Goal: Share content: Share content

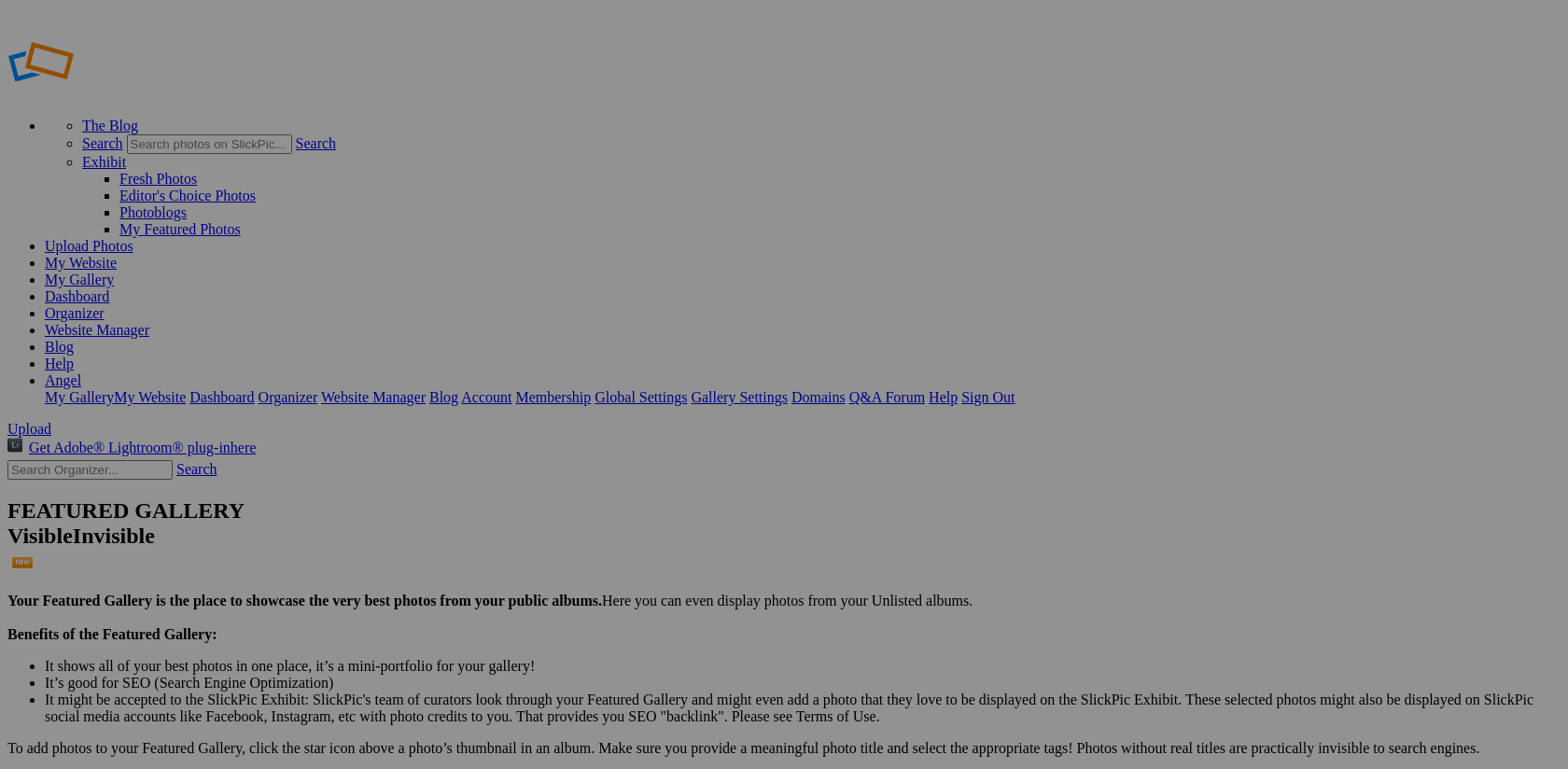
type input "[PERSON_NAME]"
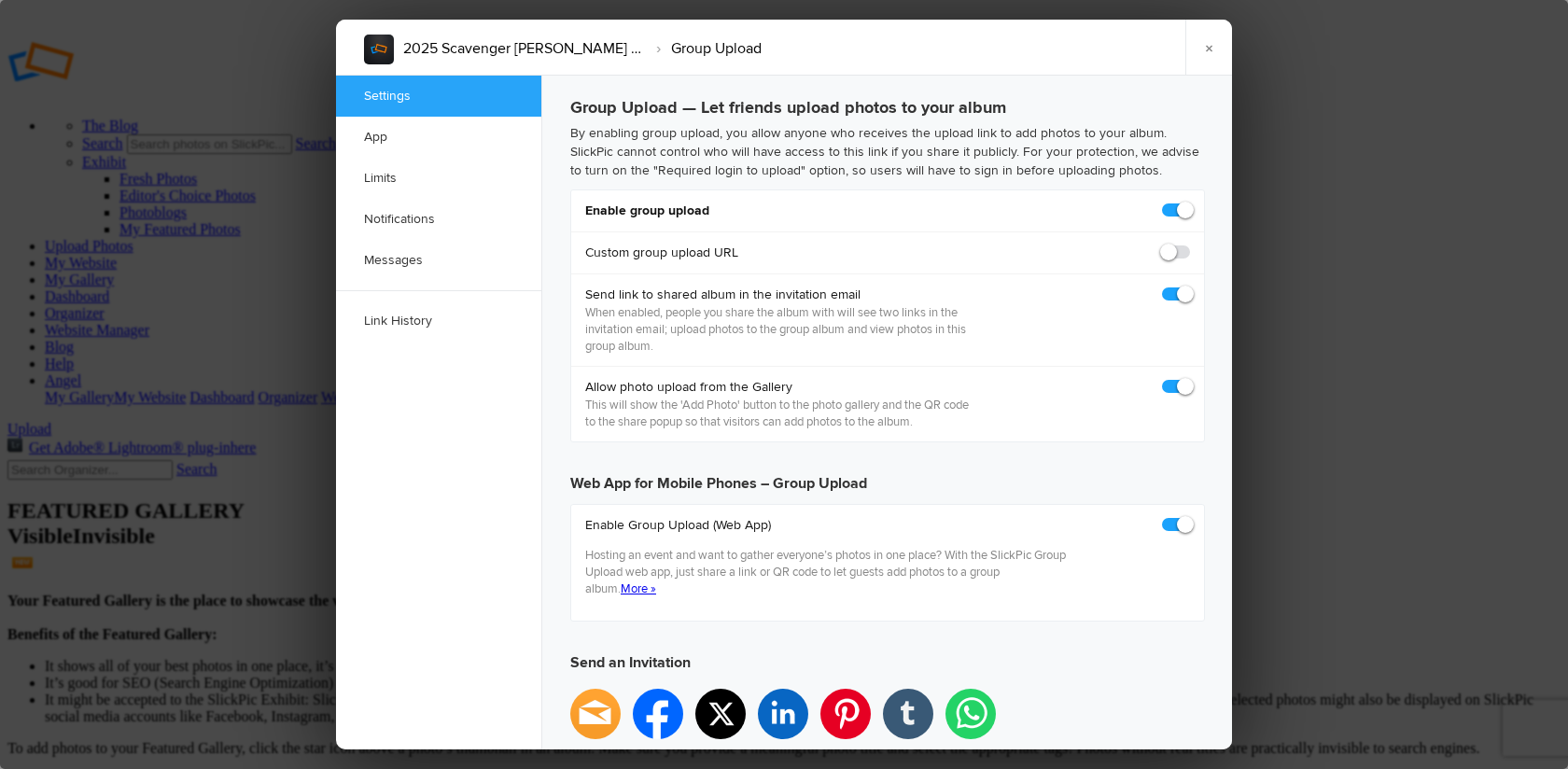
checkbox input "true"
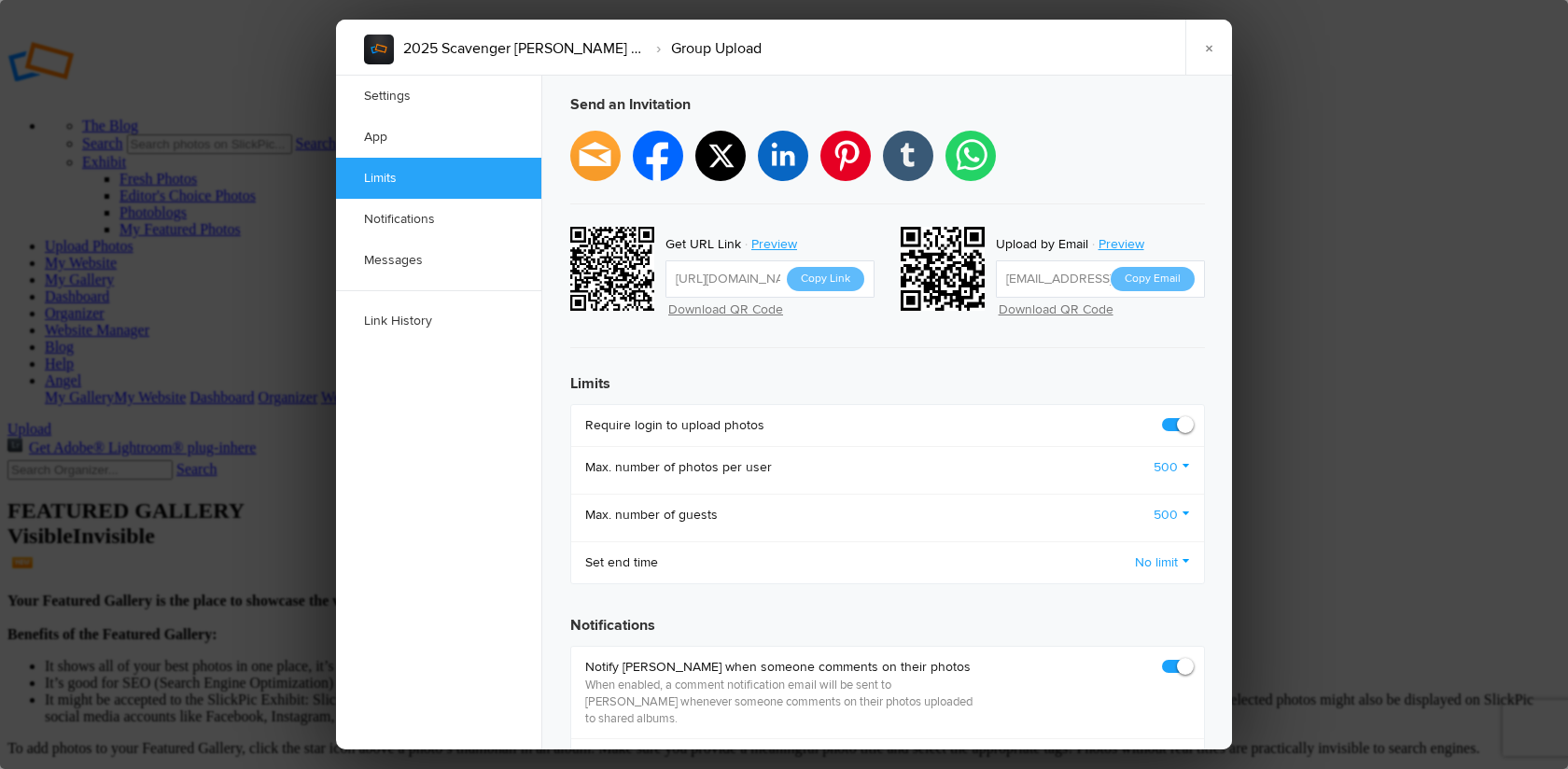
scroll to position [542, 0]
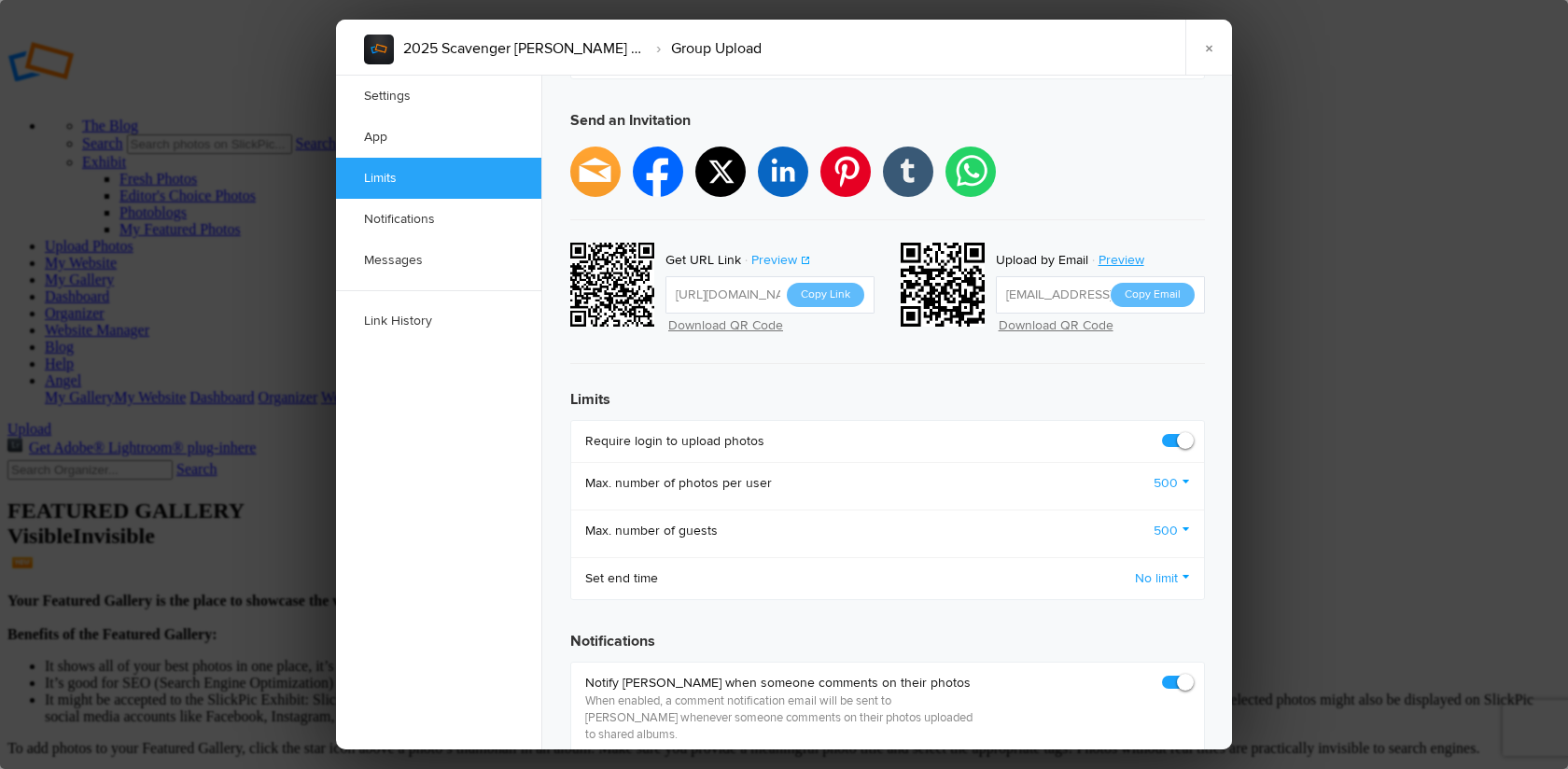
click at [778, 248] on link "Preview" at bounding box center [776, 260] width 70 height 24
click at [835, 283] on button "Copy Link" at bounding box center [825, 294] width 78 height 24
click at [783, 248] on link "Preview" at bounding box center [776, 260] width 70 height 24
click at [834, 283] on button "Copy Link" at bounding box center [825, 294] width 78 height 24
click at [1208, 46] on link "×" at bounding box center [1208, 47] width 47 height 56
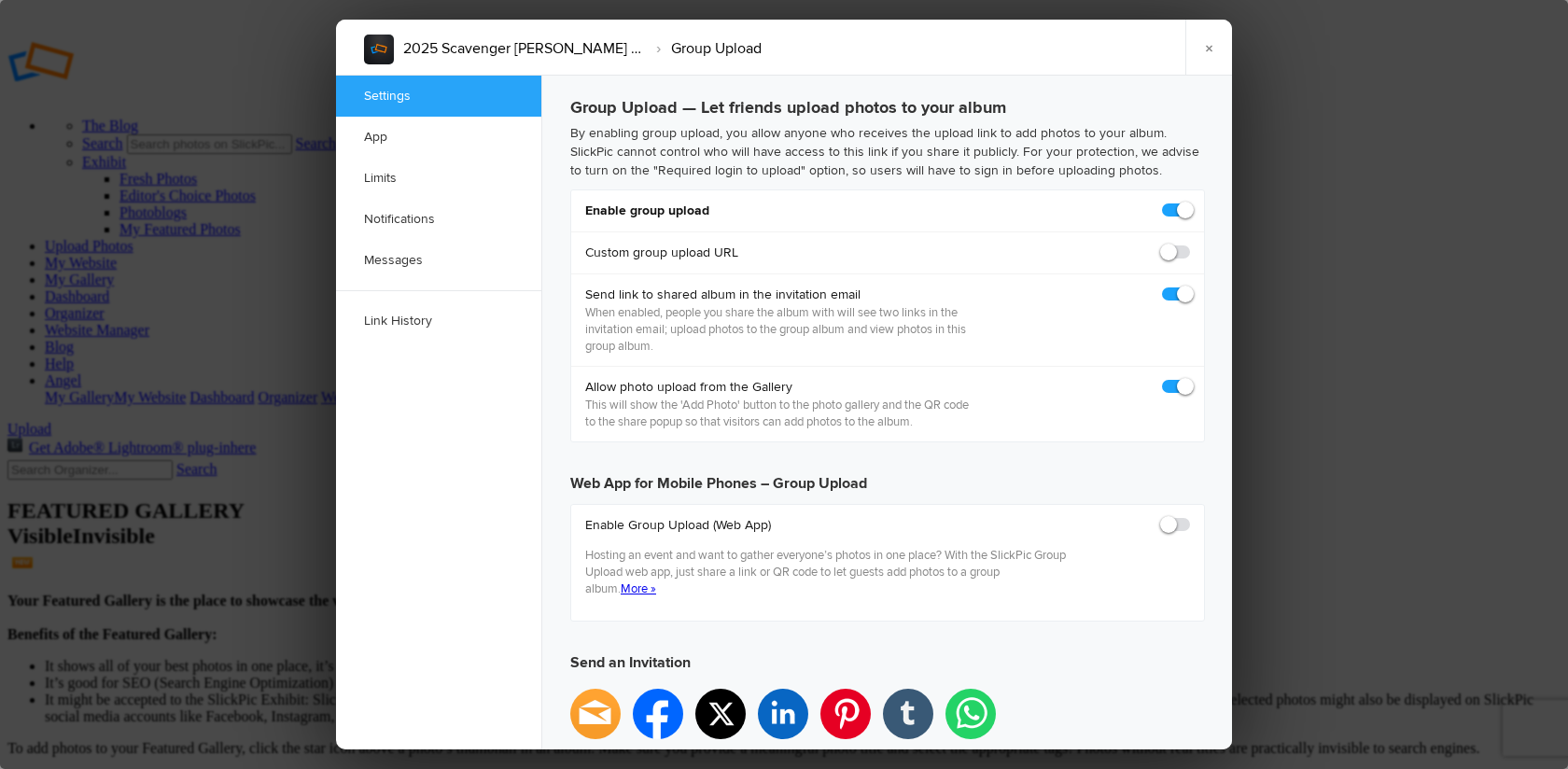
scroll to position [0, 0]
checkbox input "true"
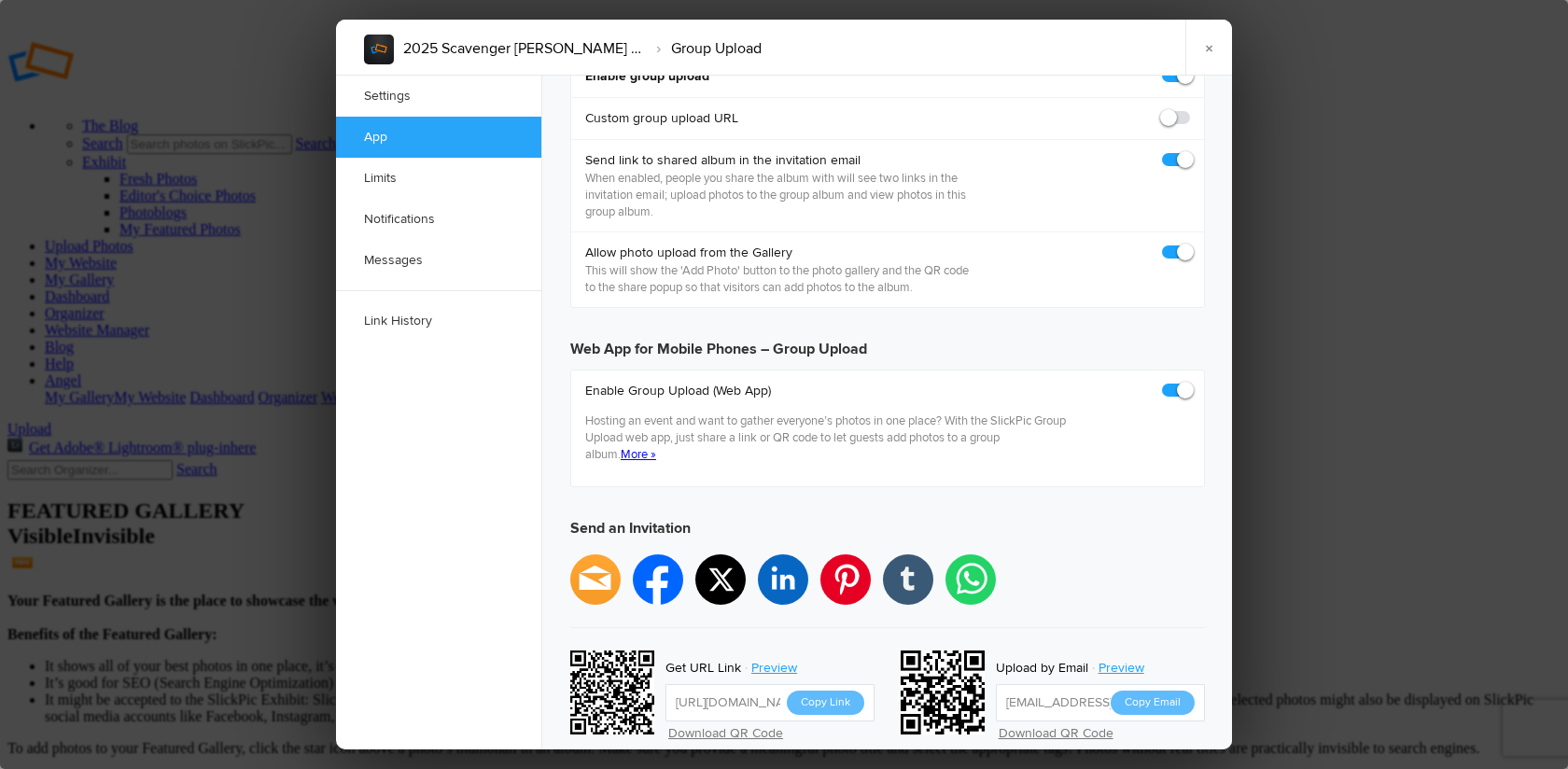
scroll to position [470, 0]
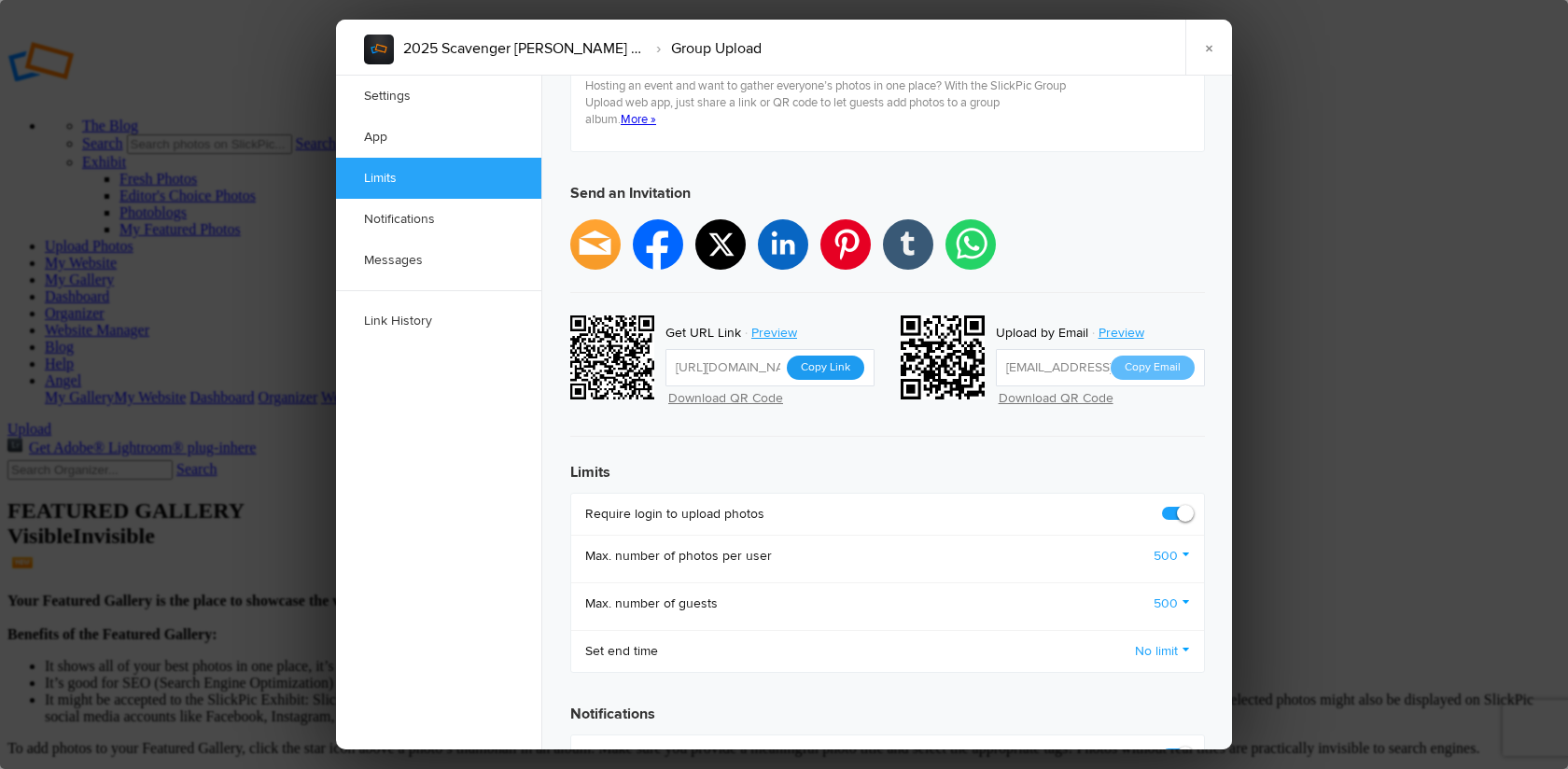
click at [825, 356] on button "Copy Link" at bounding box center [825, 367] width 78 height 24
click at [1210, 41] on link "×" at bounding box center [1208, 47] width 47 height 56
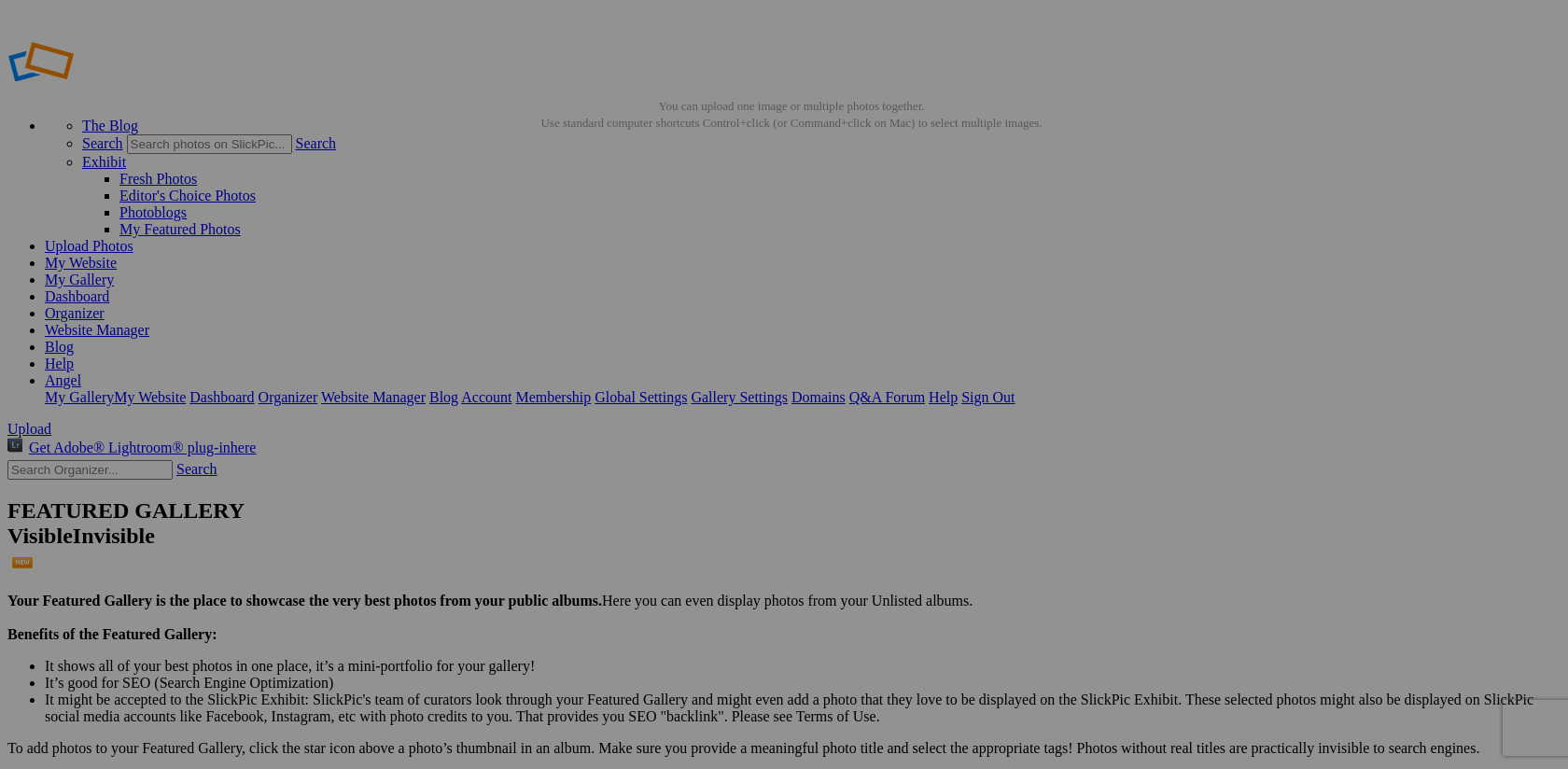
scroll to position [14, 0]
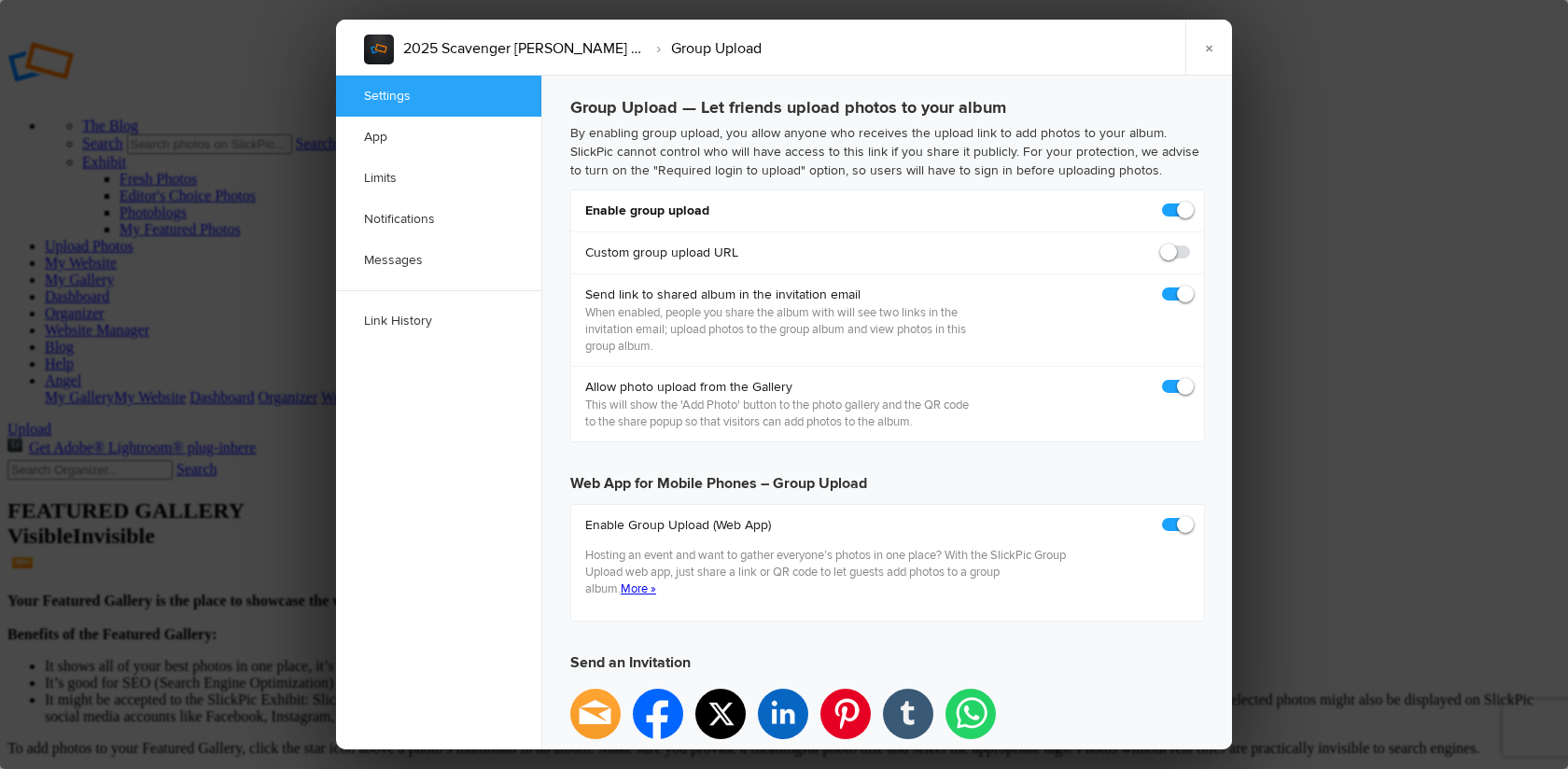
checkbox input "true"
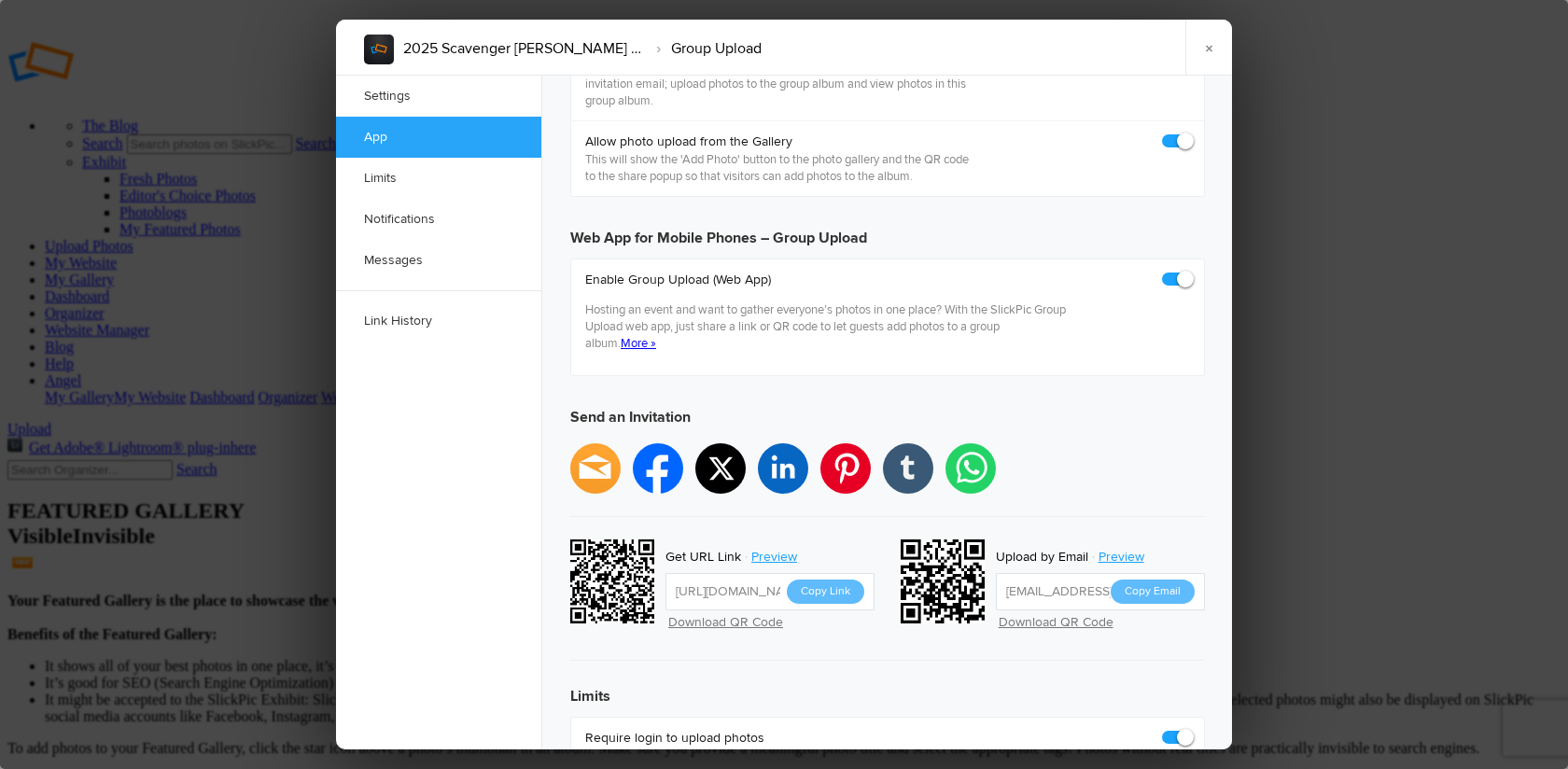
scroll to position [290, 0]
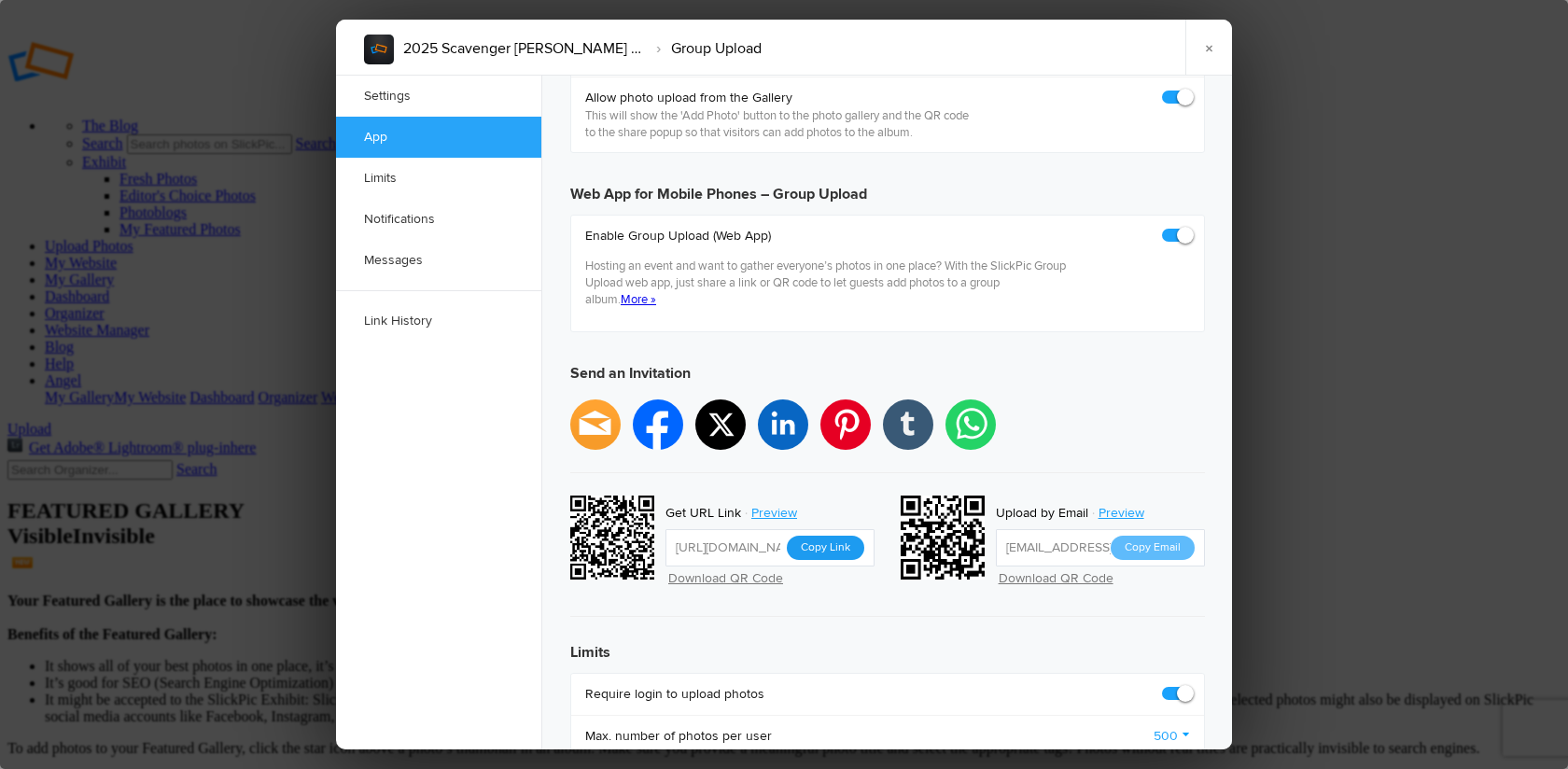
click at [828, 536] on button "Copy Link" at bounding box center [825, 548] width 78 height 24
click at [1213, 47] on link "×" at bounding box center [1208, 47] width 47 height 56
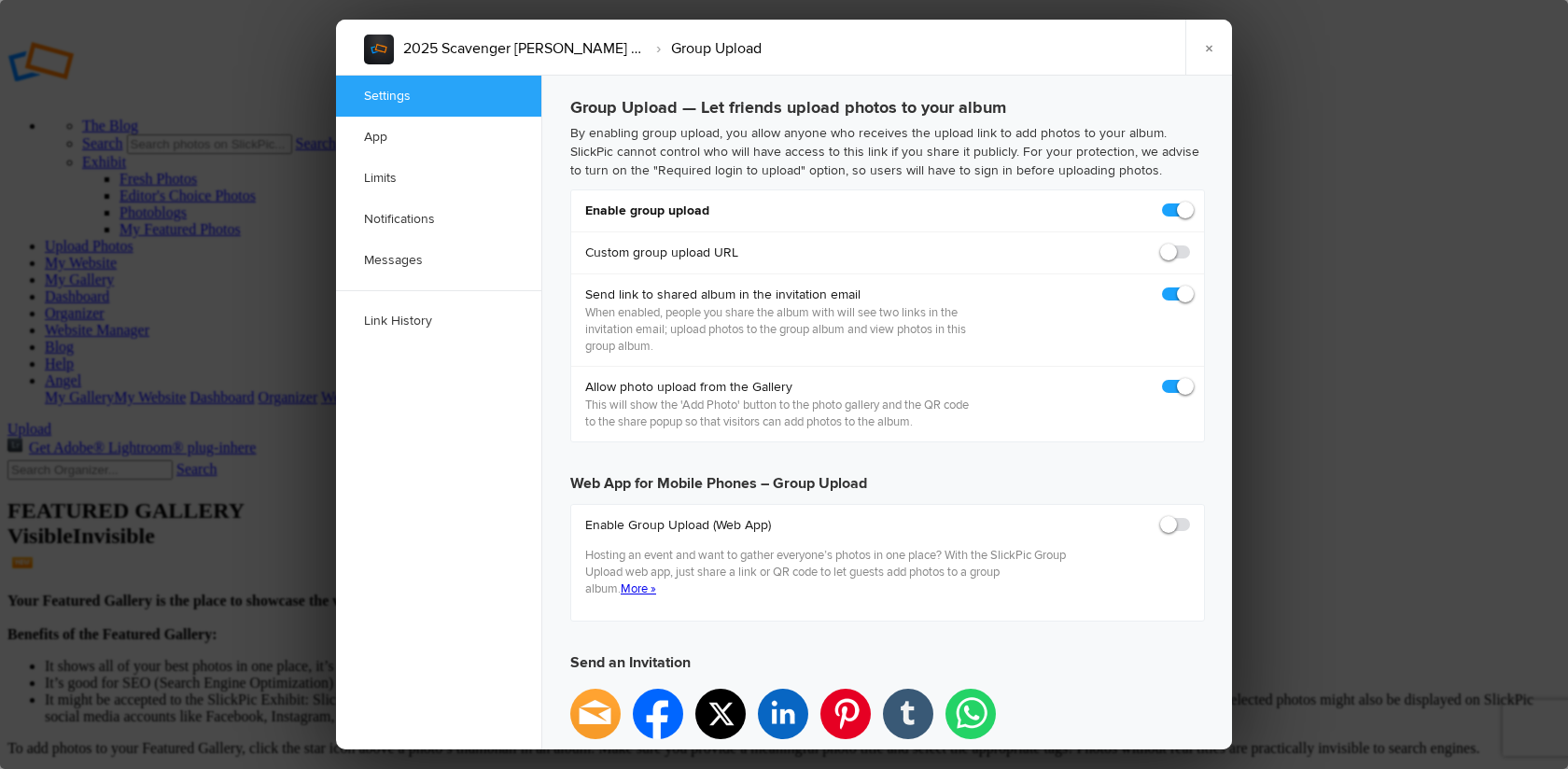
scroll to position [0, 0]
checkbox input "true"
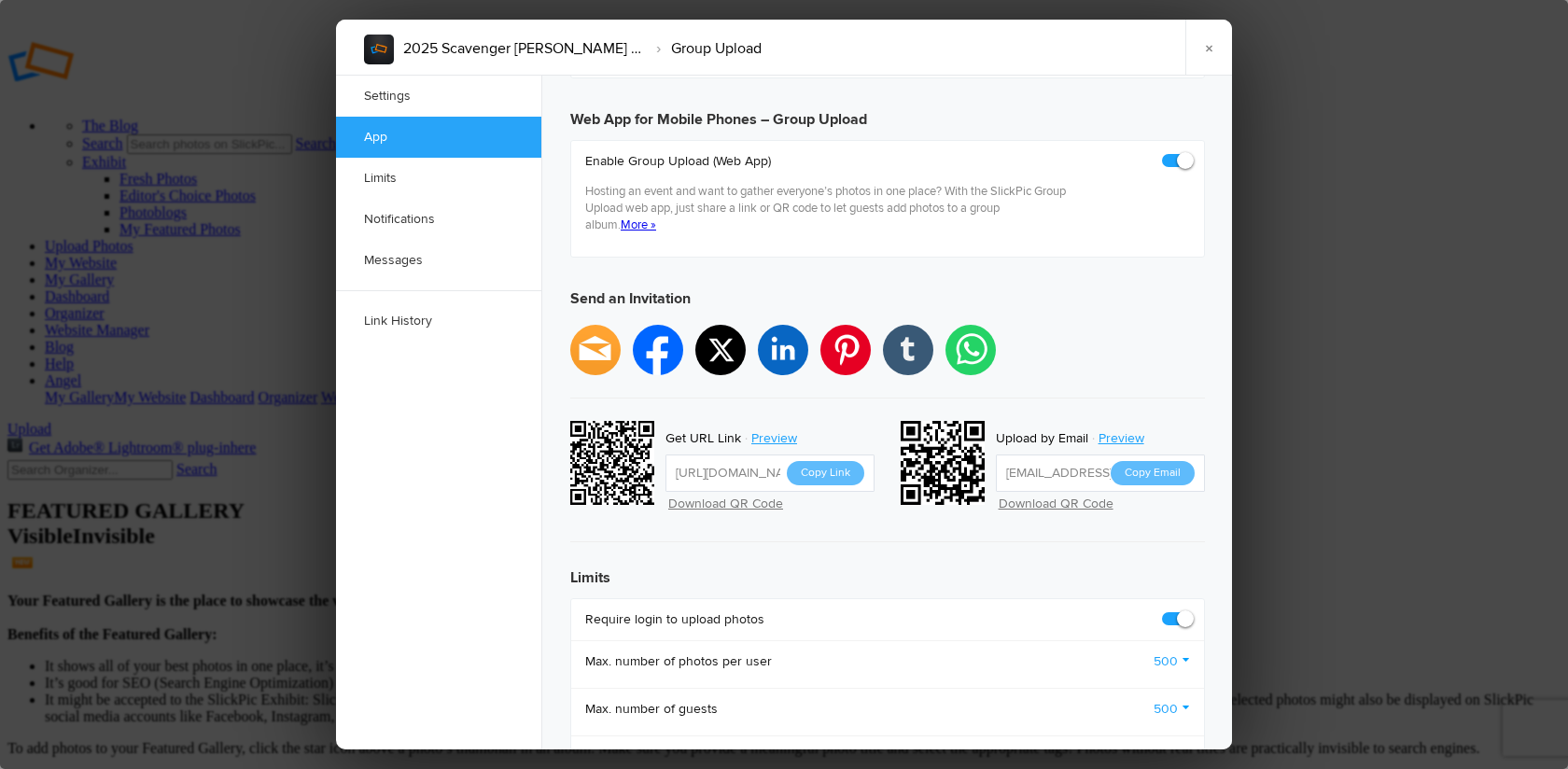
scroll to position [366, 0]
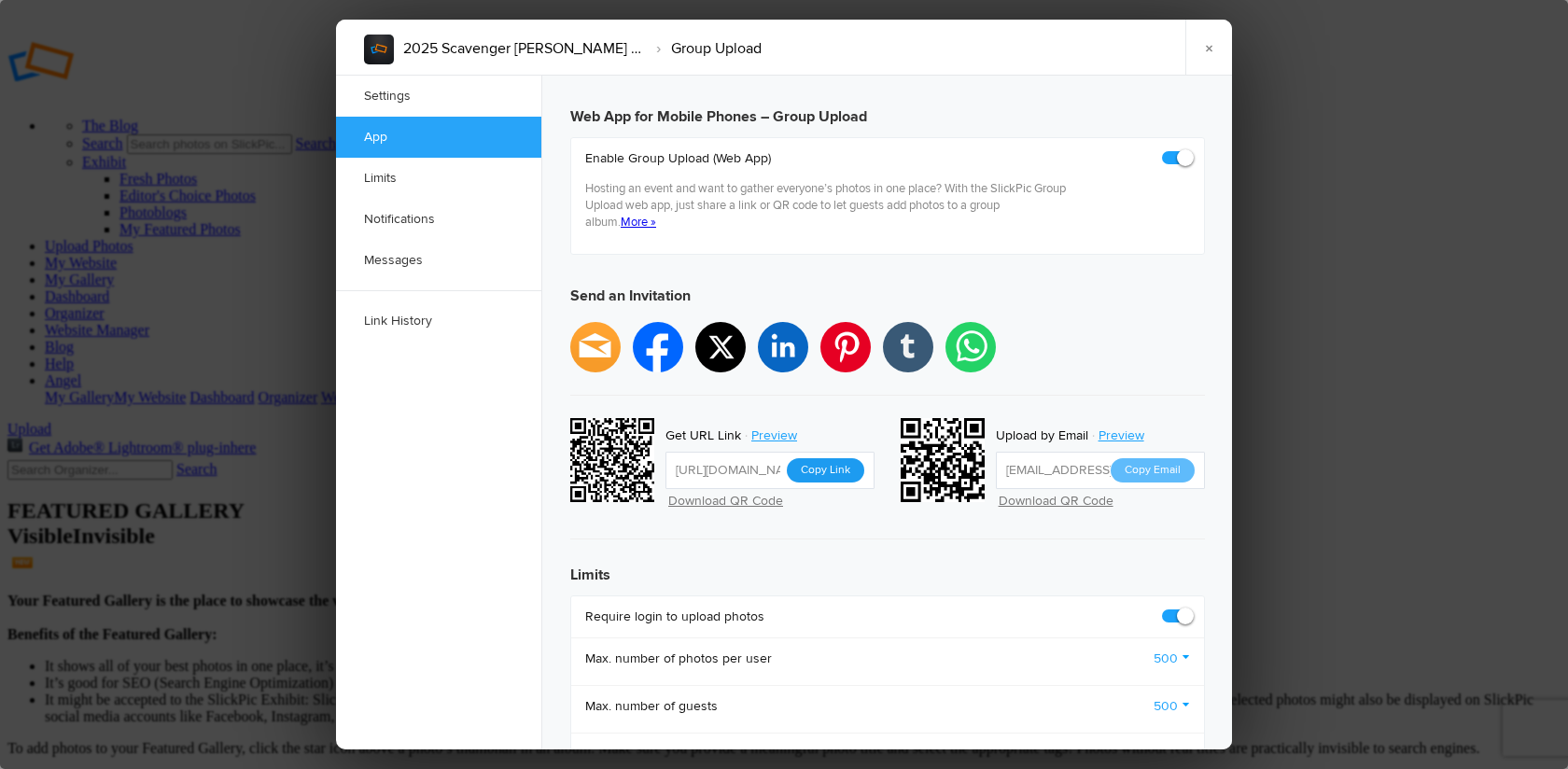
click at [836, 458] on button "Copy Link" at bounding box center [825, 470] width 78 height 24
click at [1210, 44] on link "×" at bounding box center [1208, 47] width 47 height 56
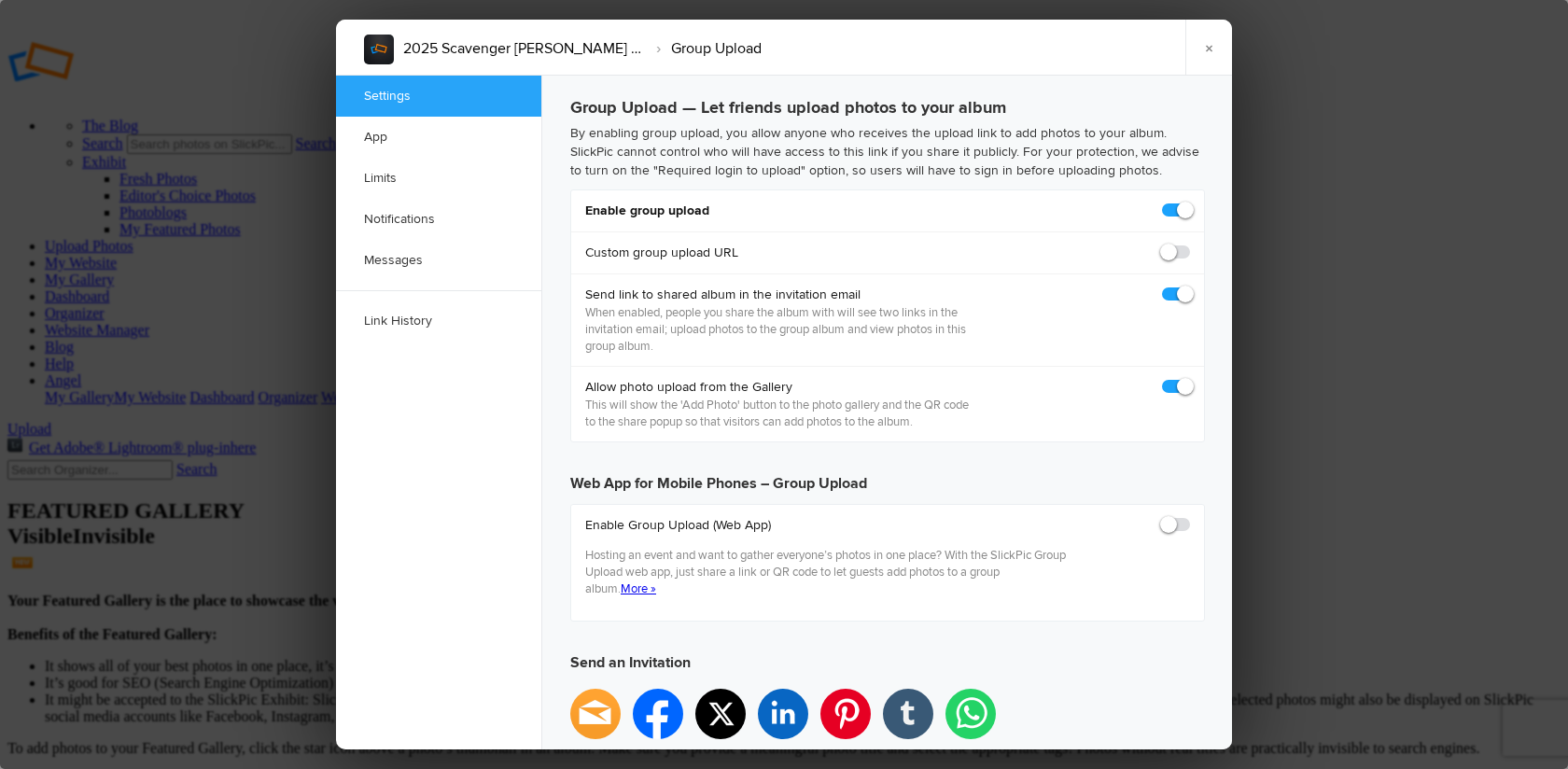
scroll to position [0, 0]
checkbox input "true"
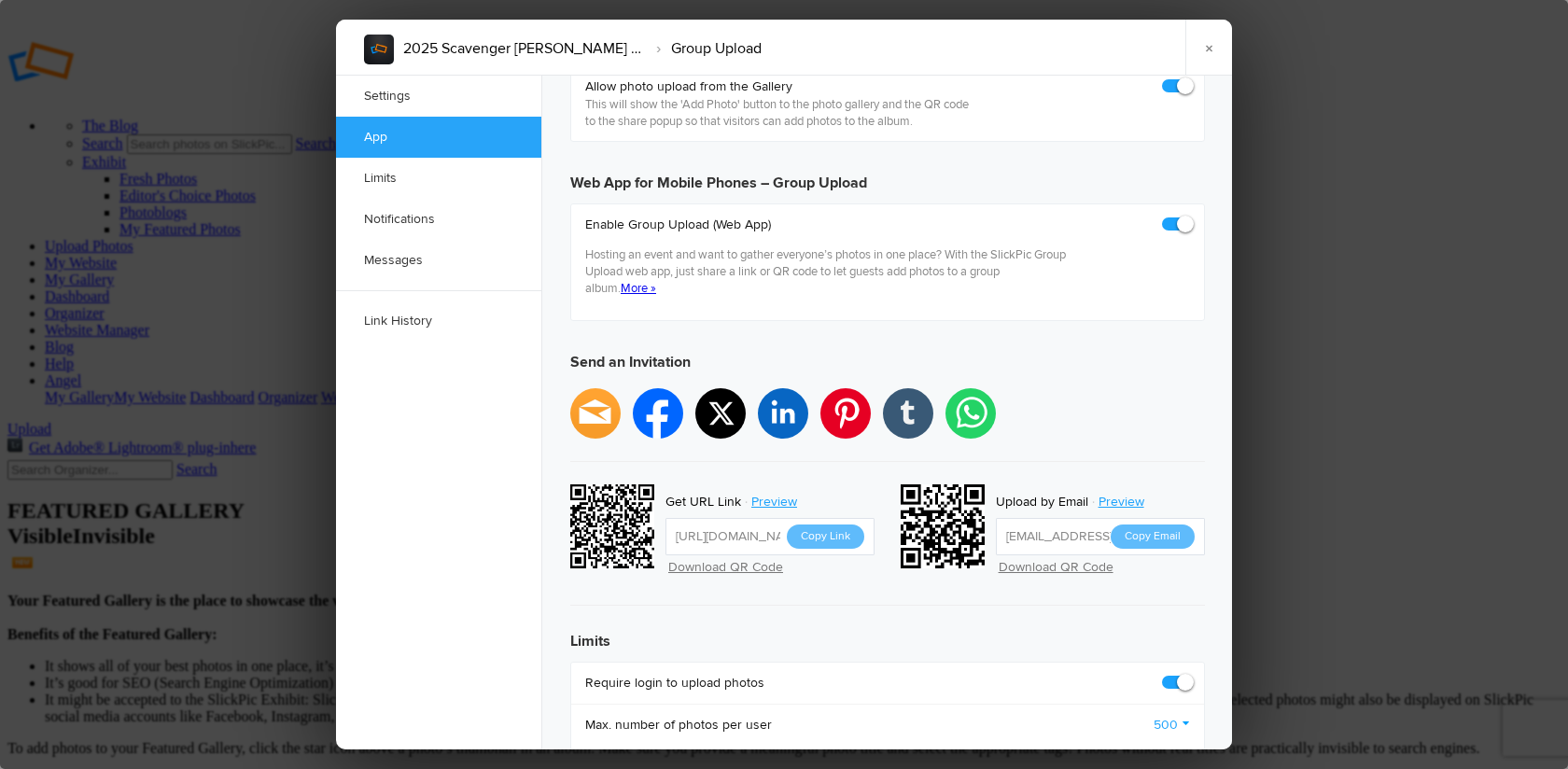
scroll to position [316, 0]
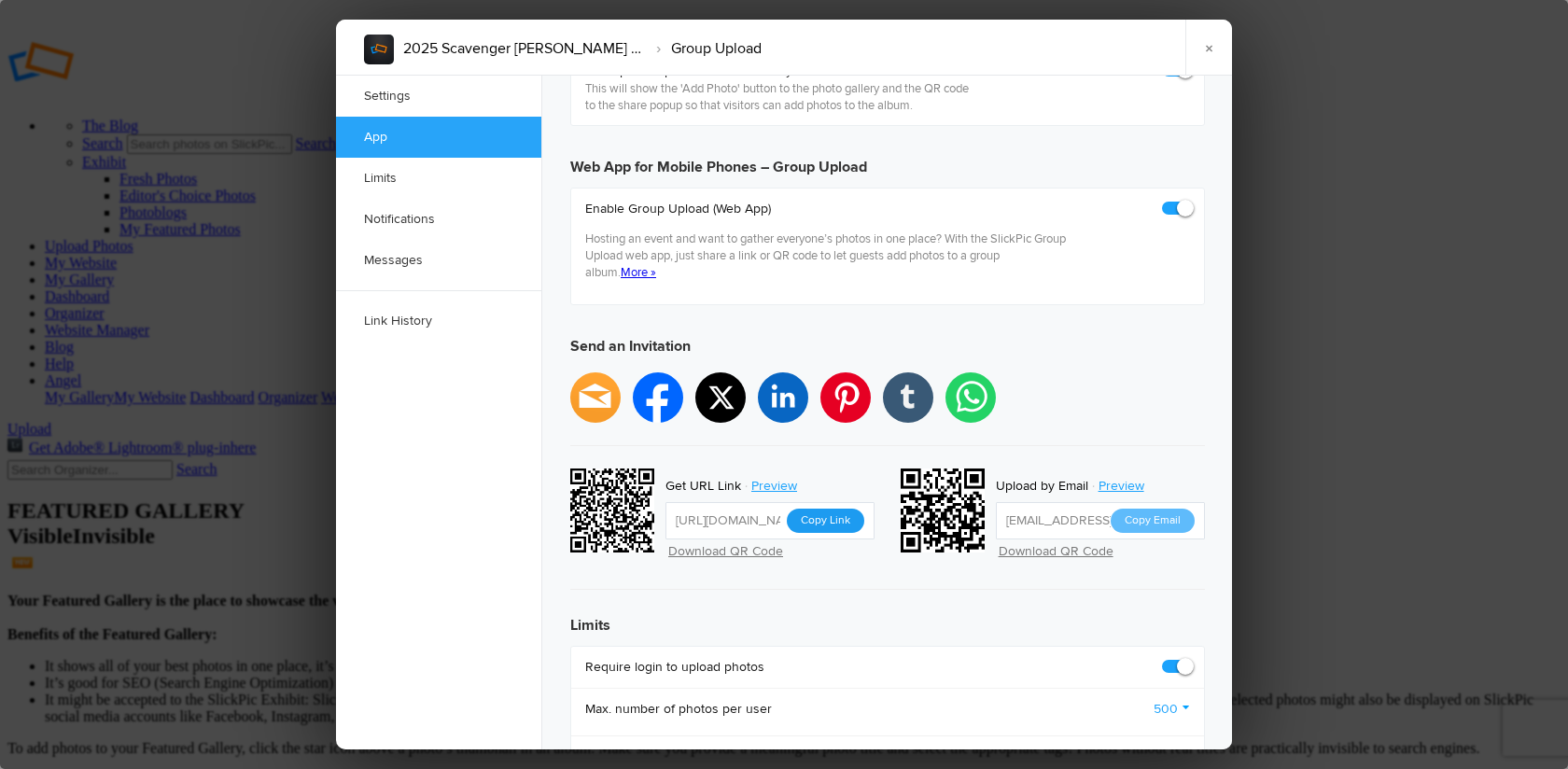
click at [826, 508] on button "Copy Link" at bounding box center [825, 520] width 78 height 24
click at [1209, 51] on link "×" at bounding box center [1208, 47] width 47 height 56
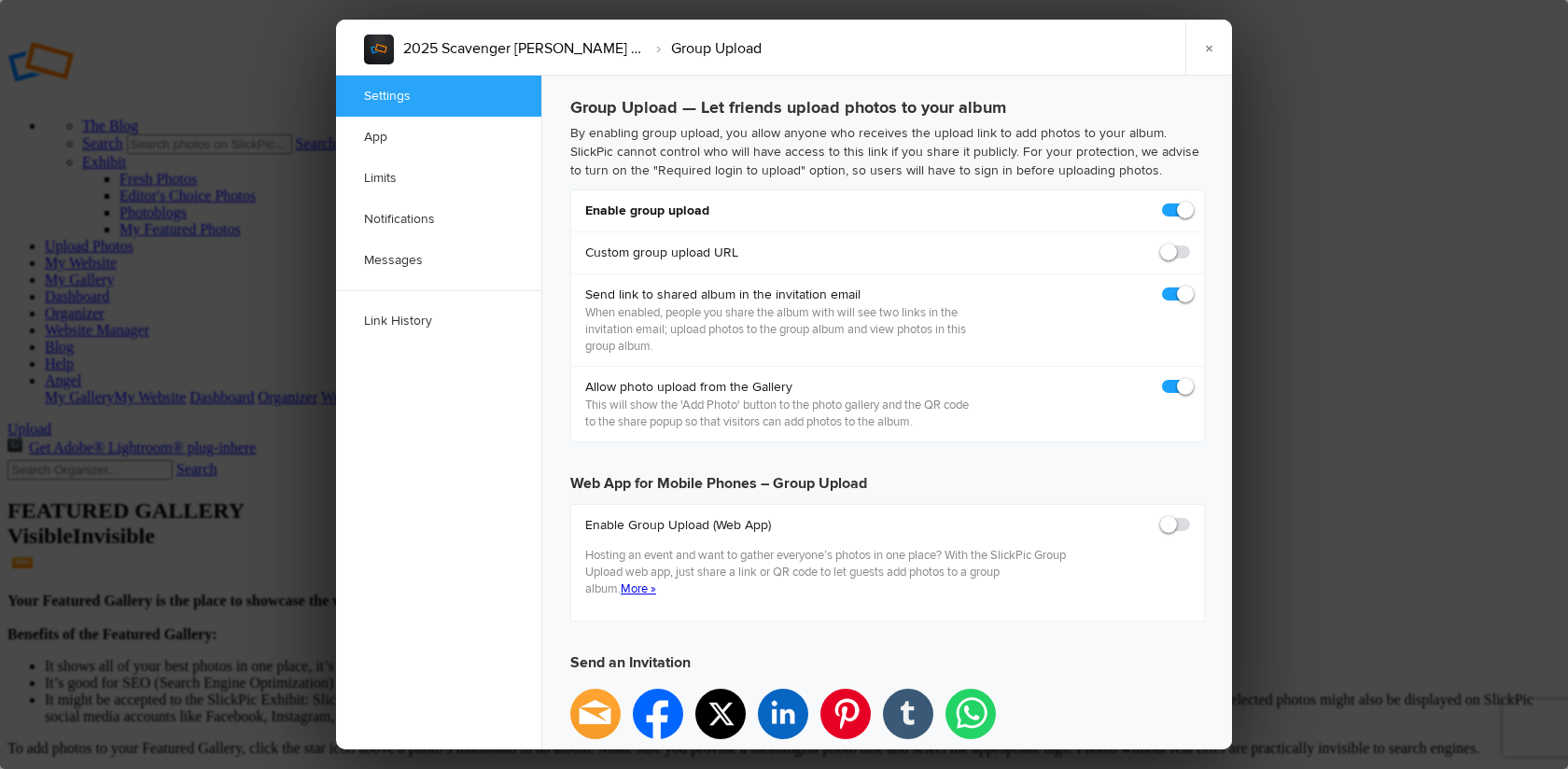
scroll to position [0, 0]
checkbox input "true"
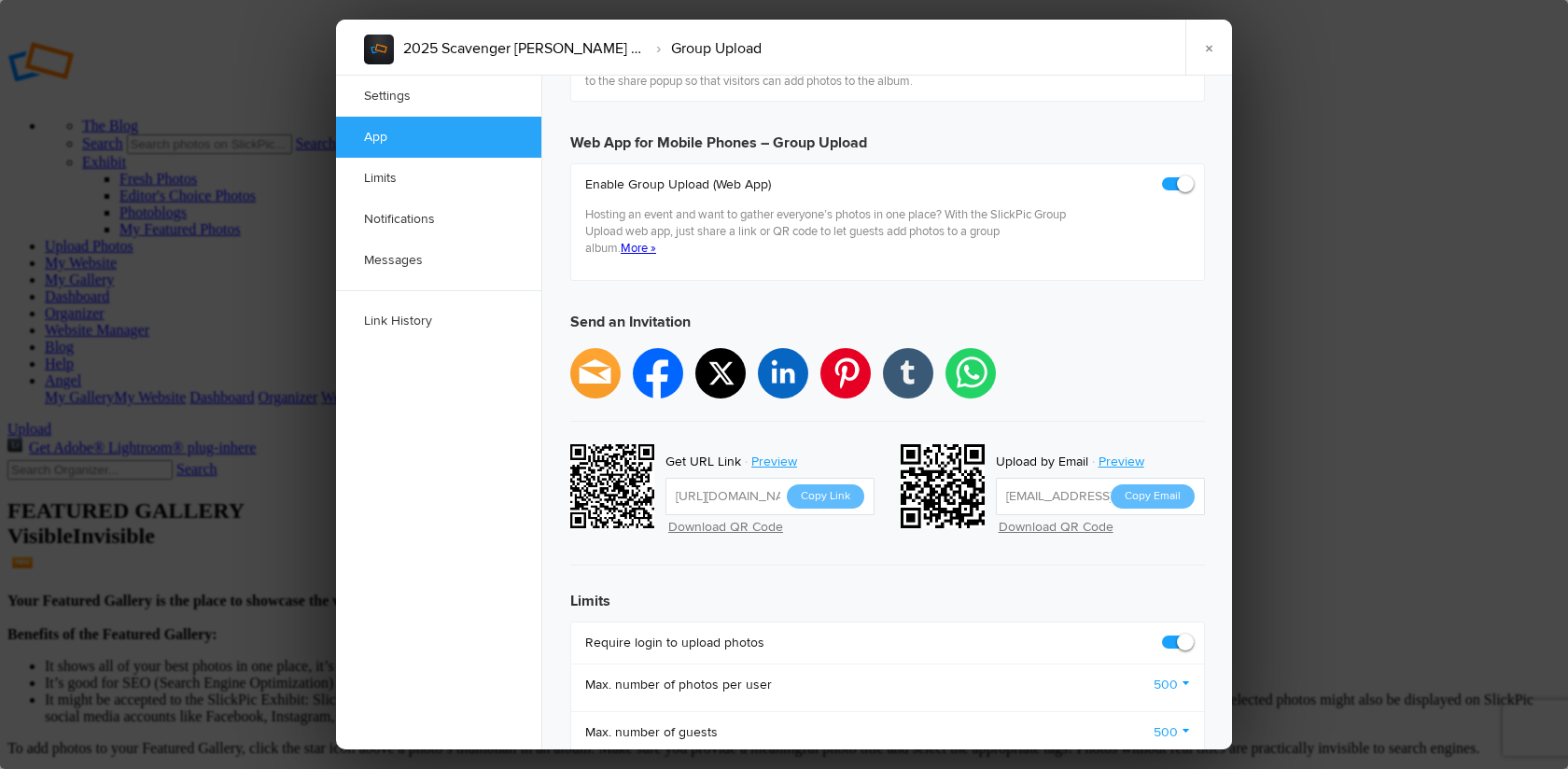
scroll to position [342, 0]
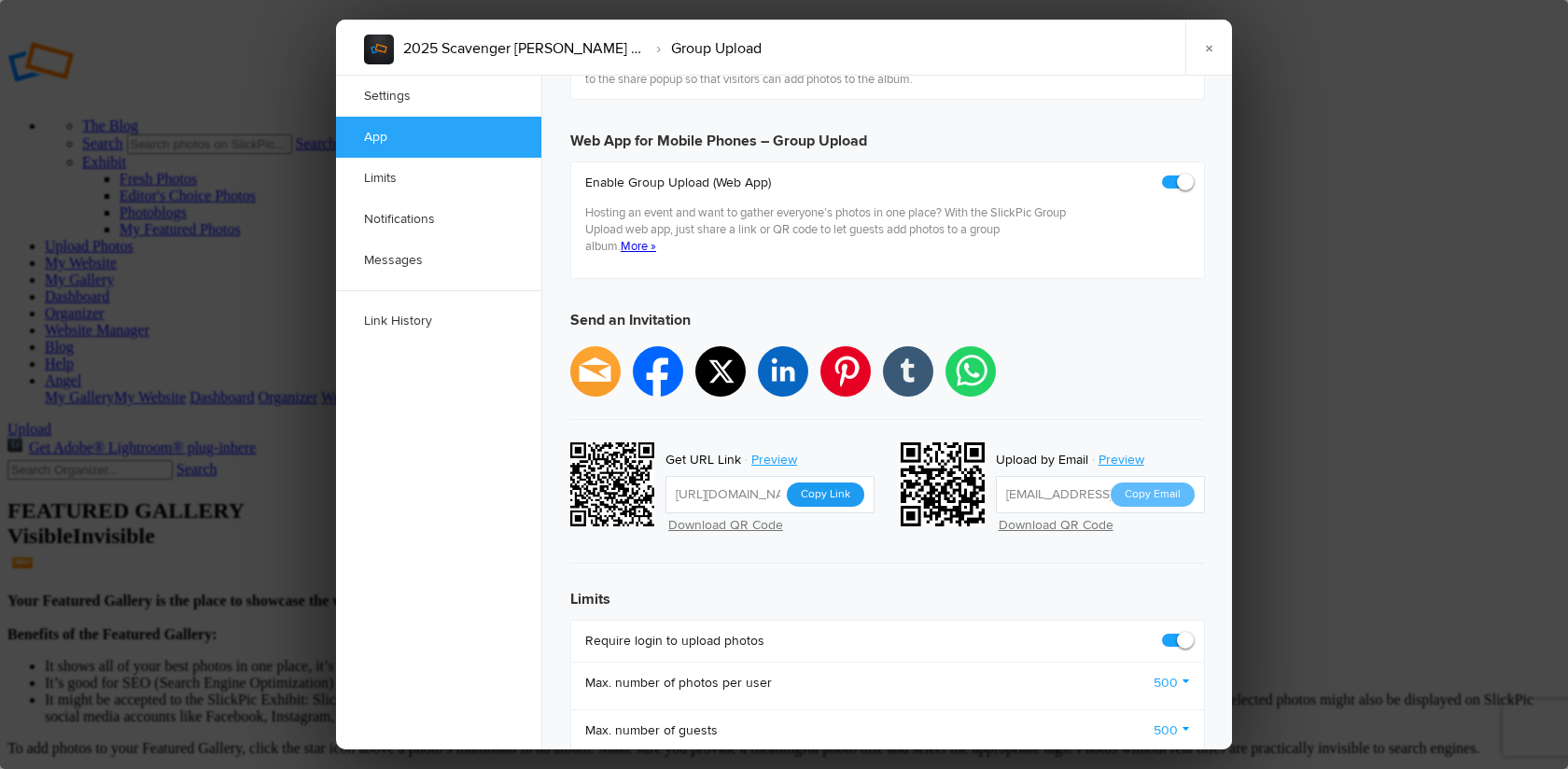
click at [840, 482] on button "Copy Link" at bounding box center [825, 494] width 78 height 24
click at [1212, 47] on link "×" at bounding box center [1208, 47] width 47 height 56
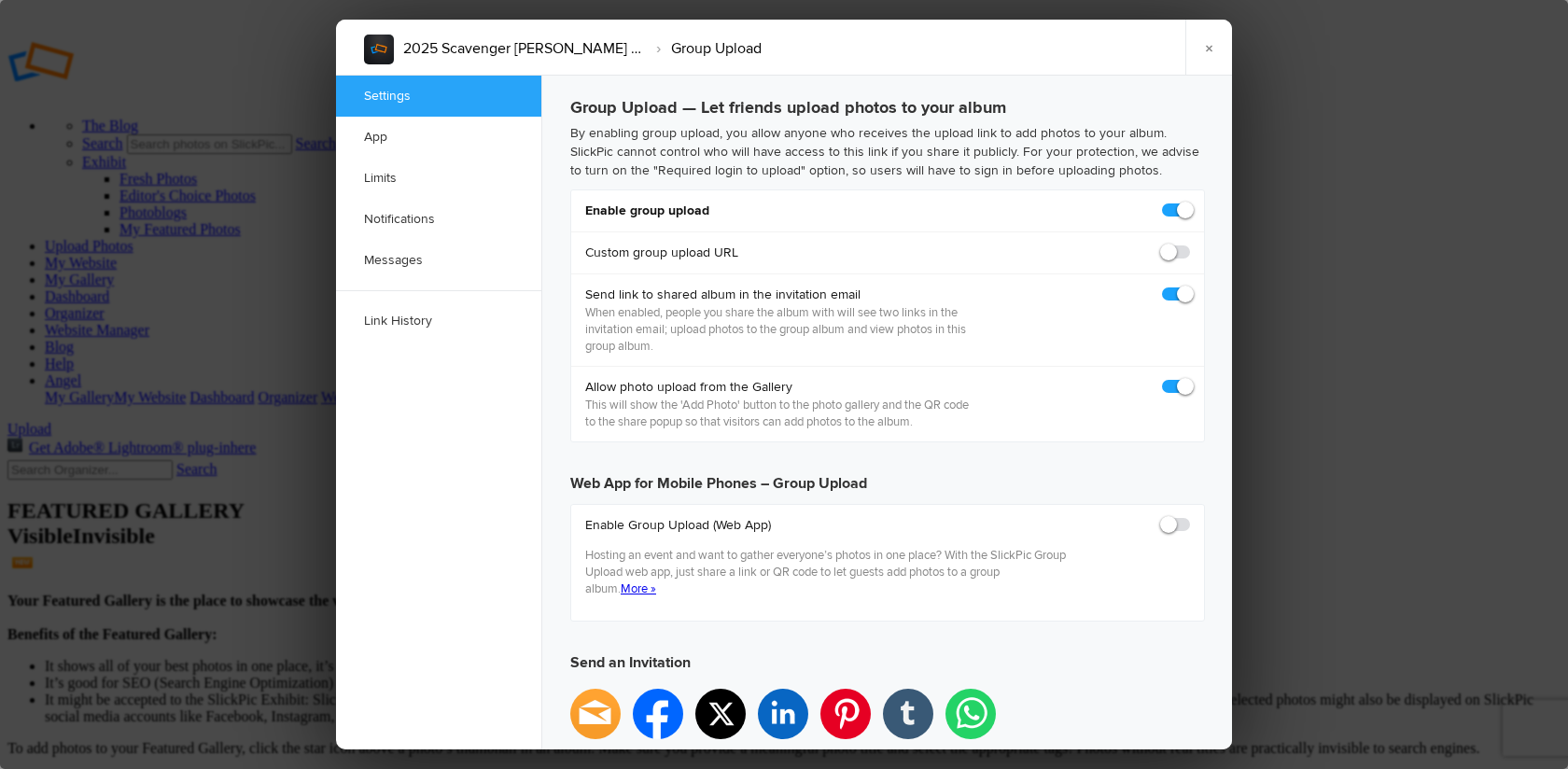
scroll to position [0, 0]
checkbox input "true"
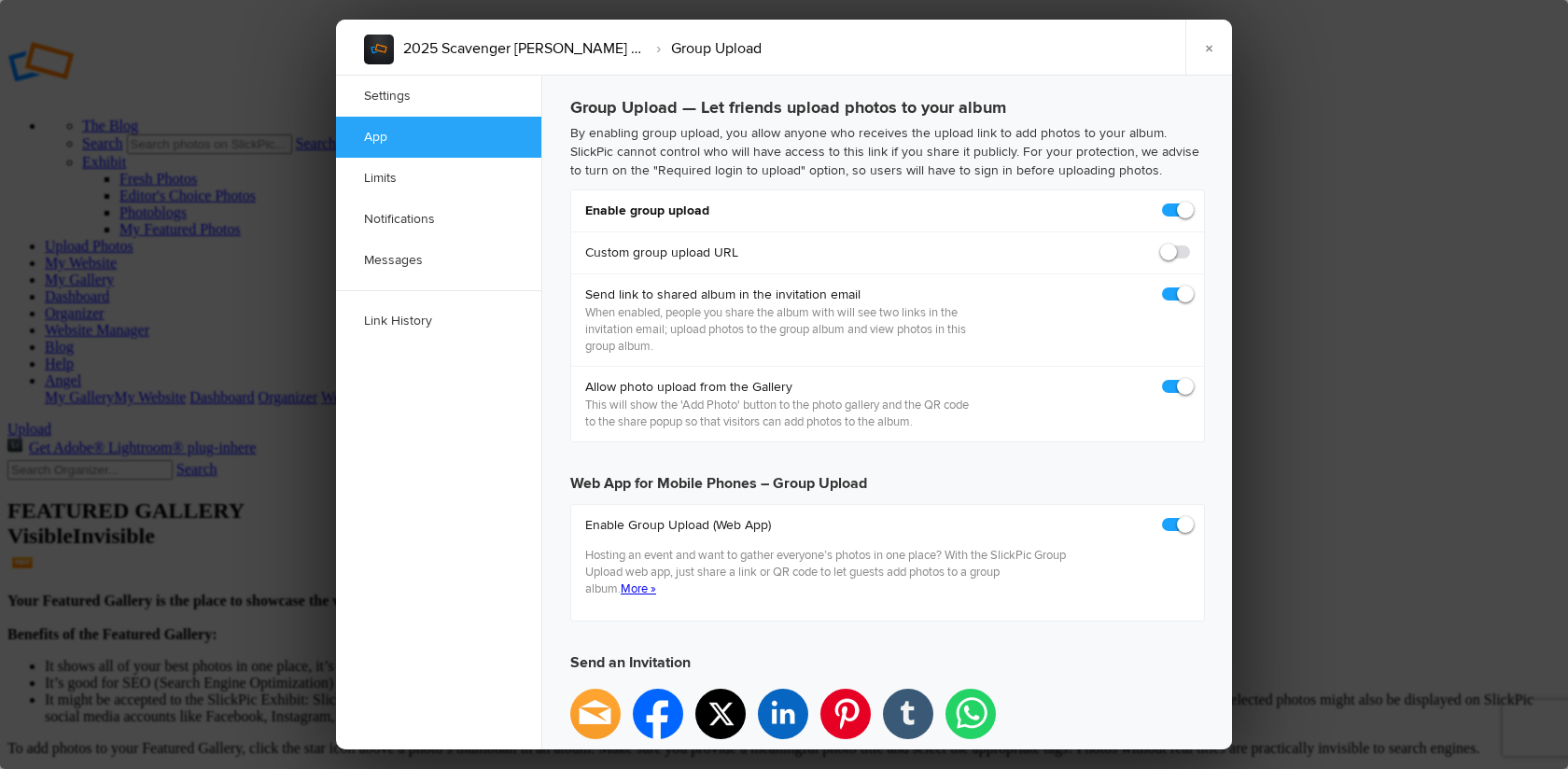
scroll to position [198, 0]
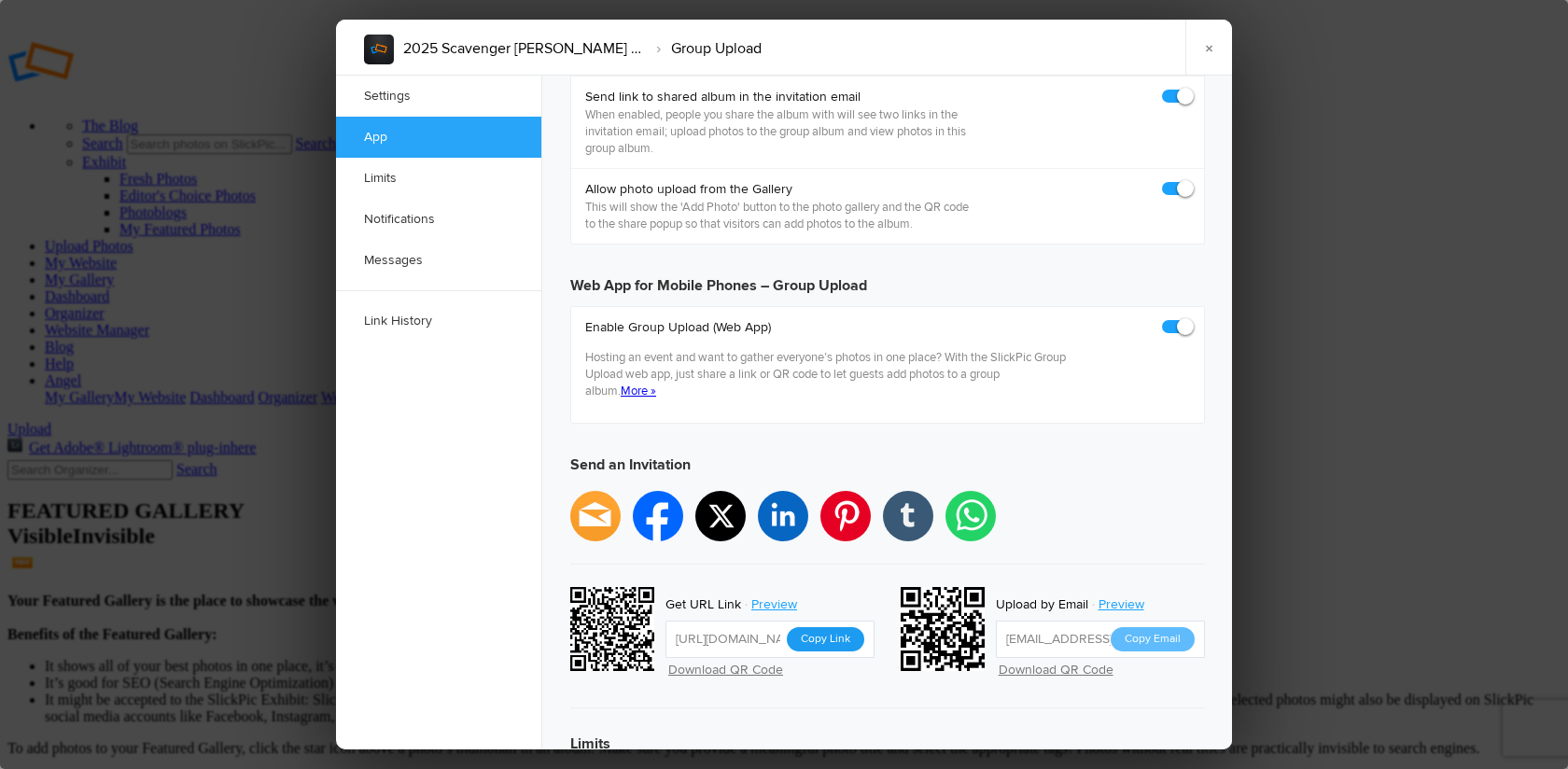
click at [827, 627] on button "Copy Link" at bounding box center [825, 639] width 78 height 24
click at [1208, 49] on link "×" at bounding box center [1208, 47] width 47 height 56
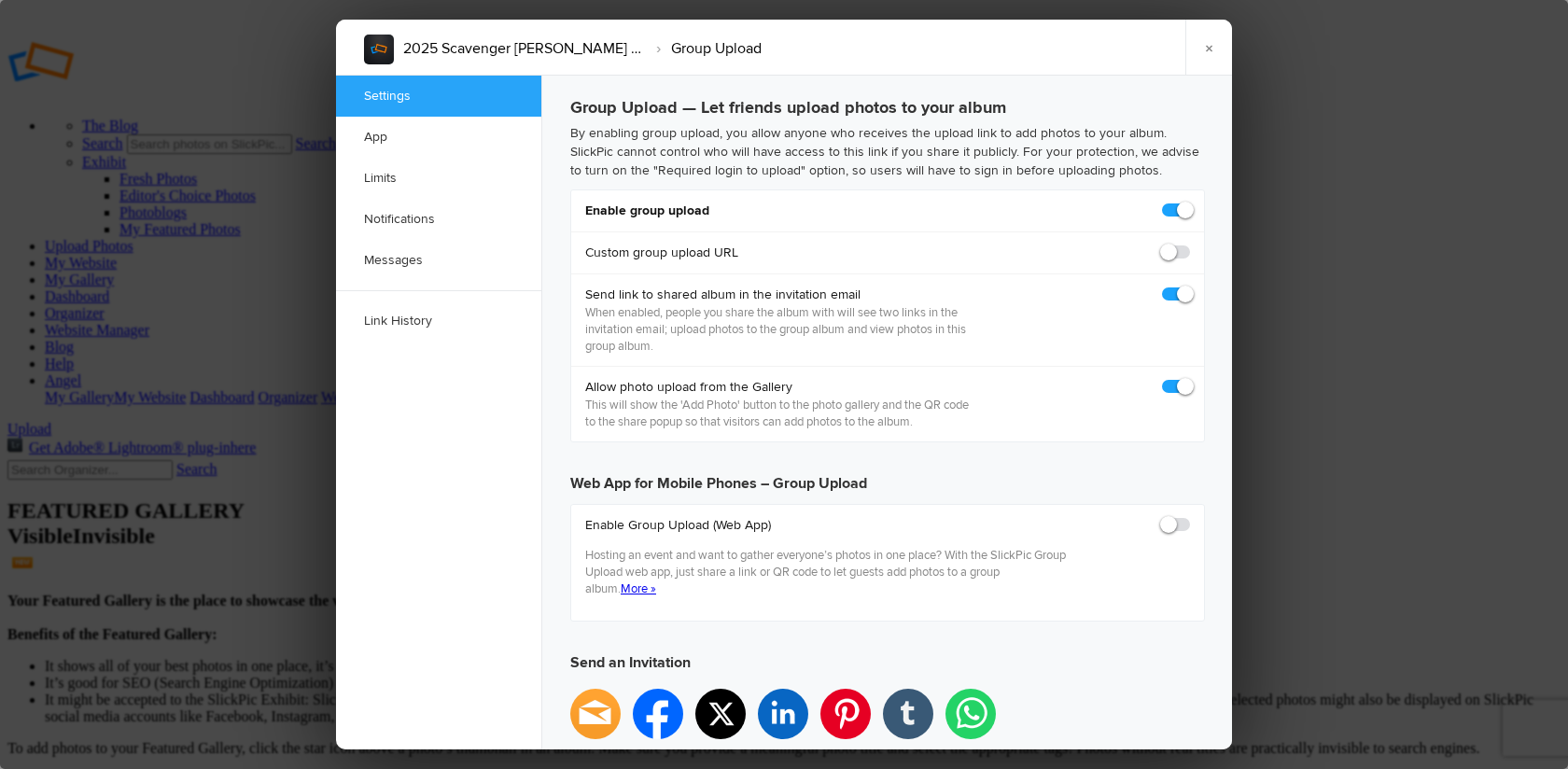
scroll to position [0, 0]
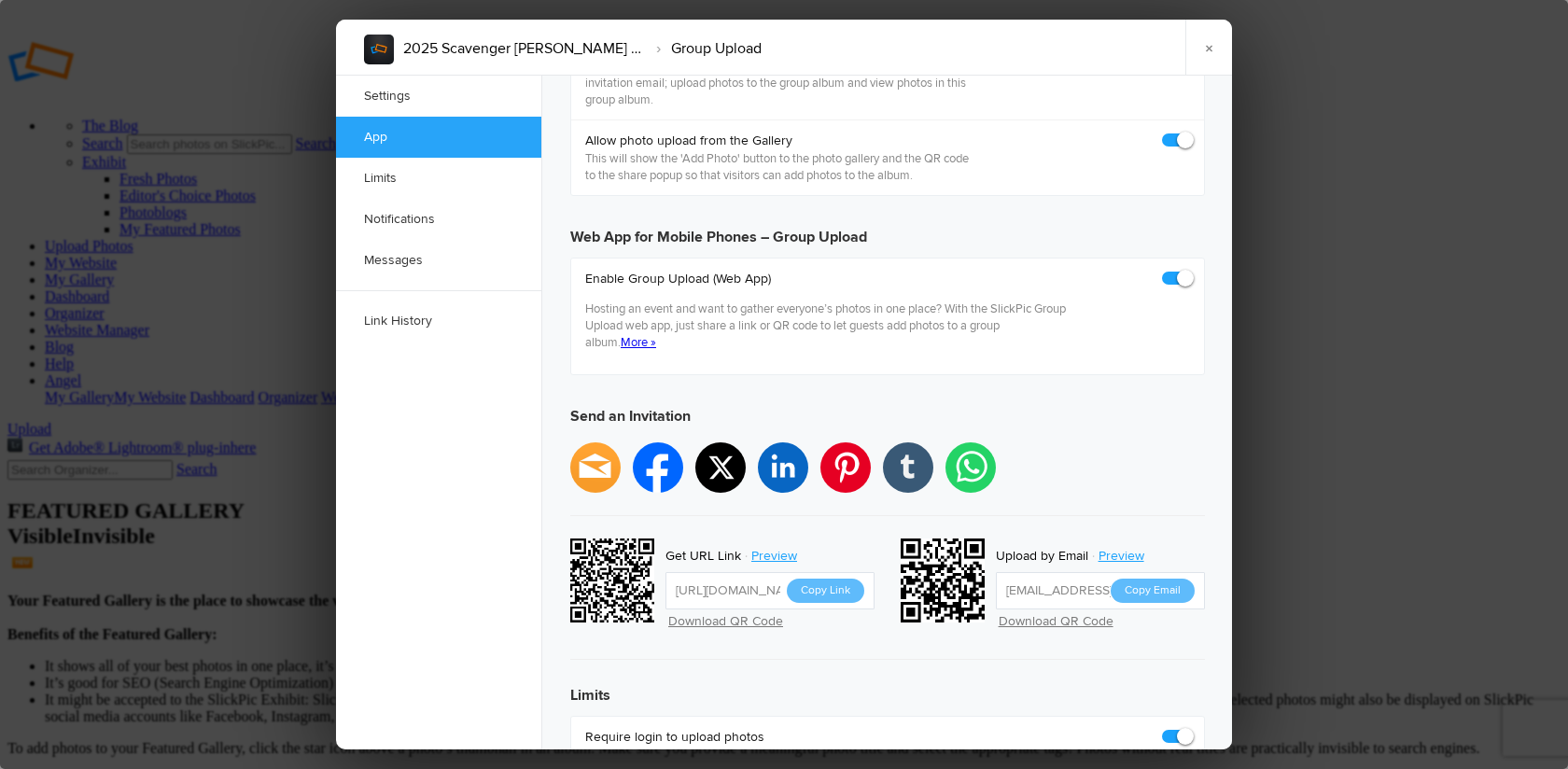
checkbox input "true"
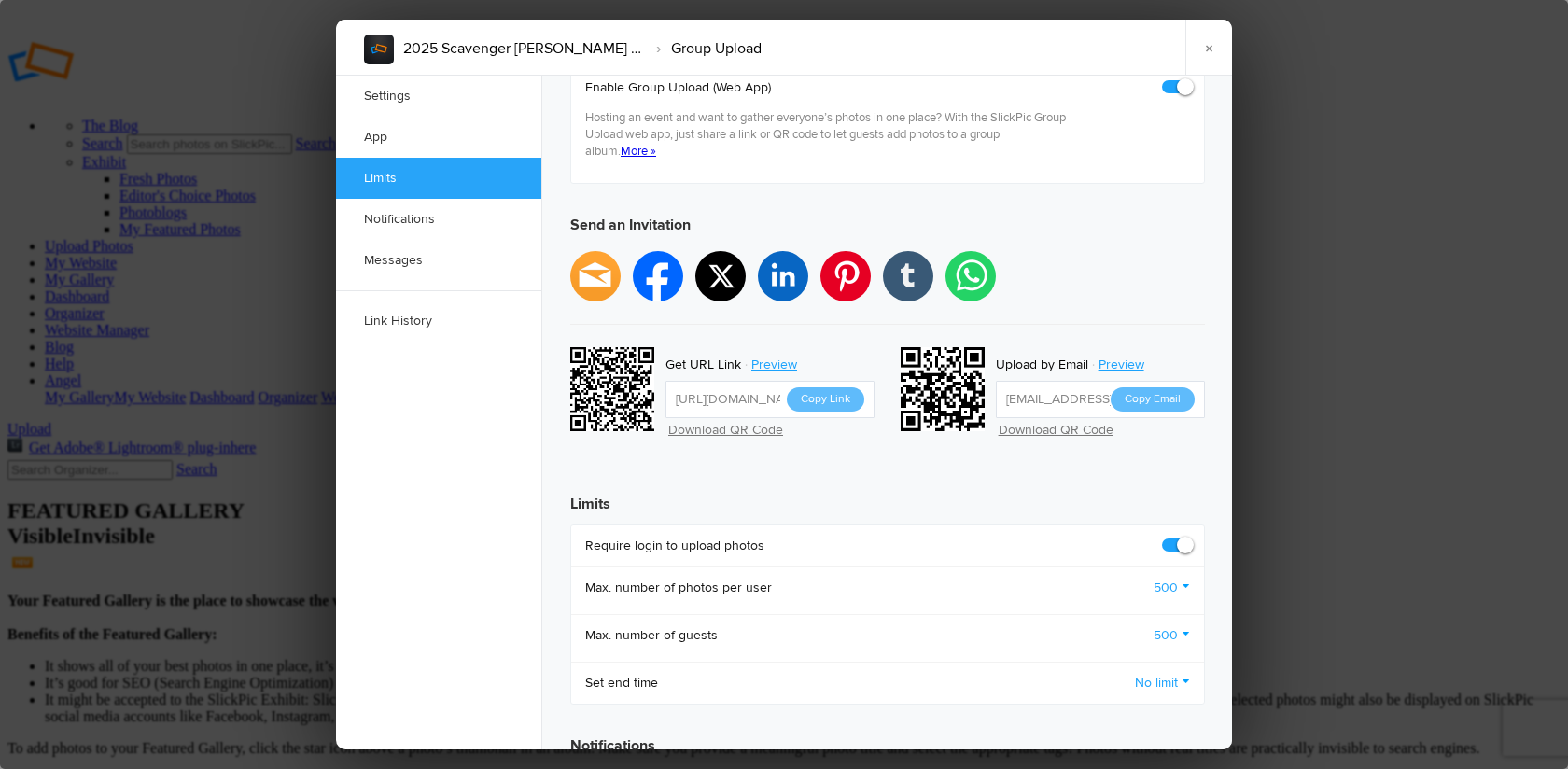
scroll to position [432, 0]
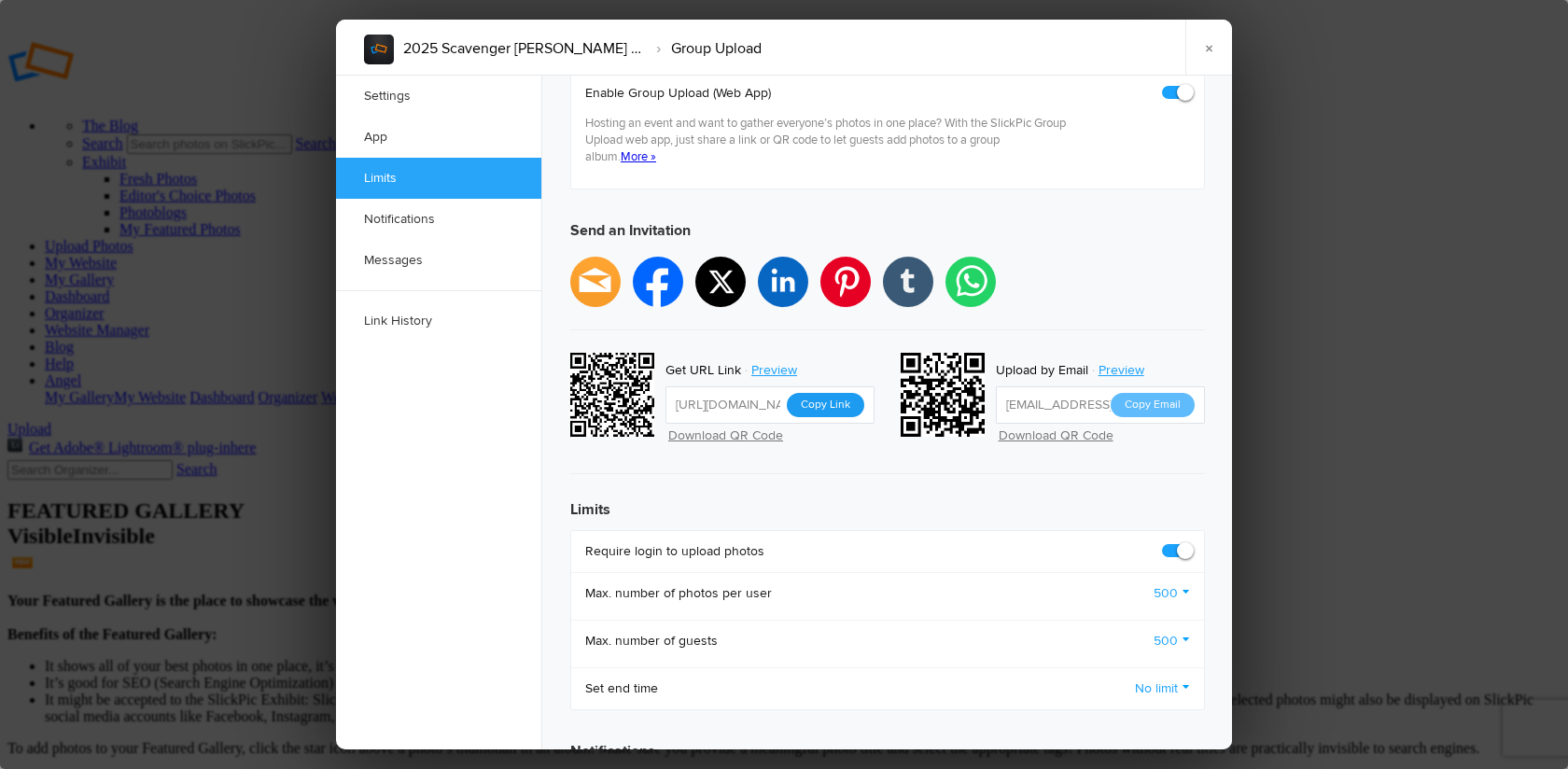
click at [830, 393] on button "Copy Link" at bounding box center [825, 405] width 78 height 24
click at [1209, 45] on link "×" at bounding box center [1208, 47] width 47 height 56
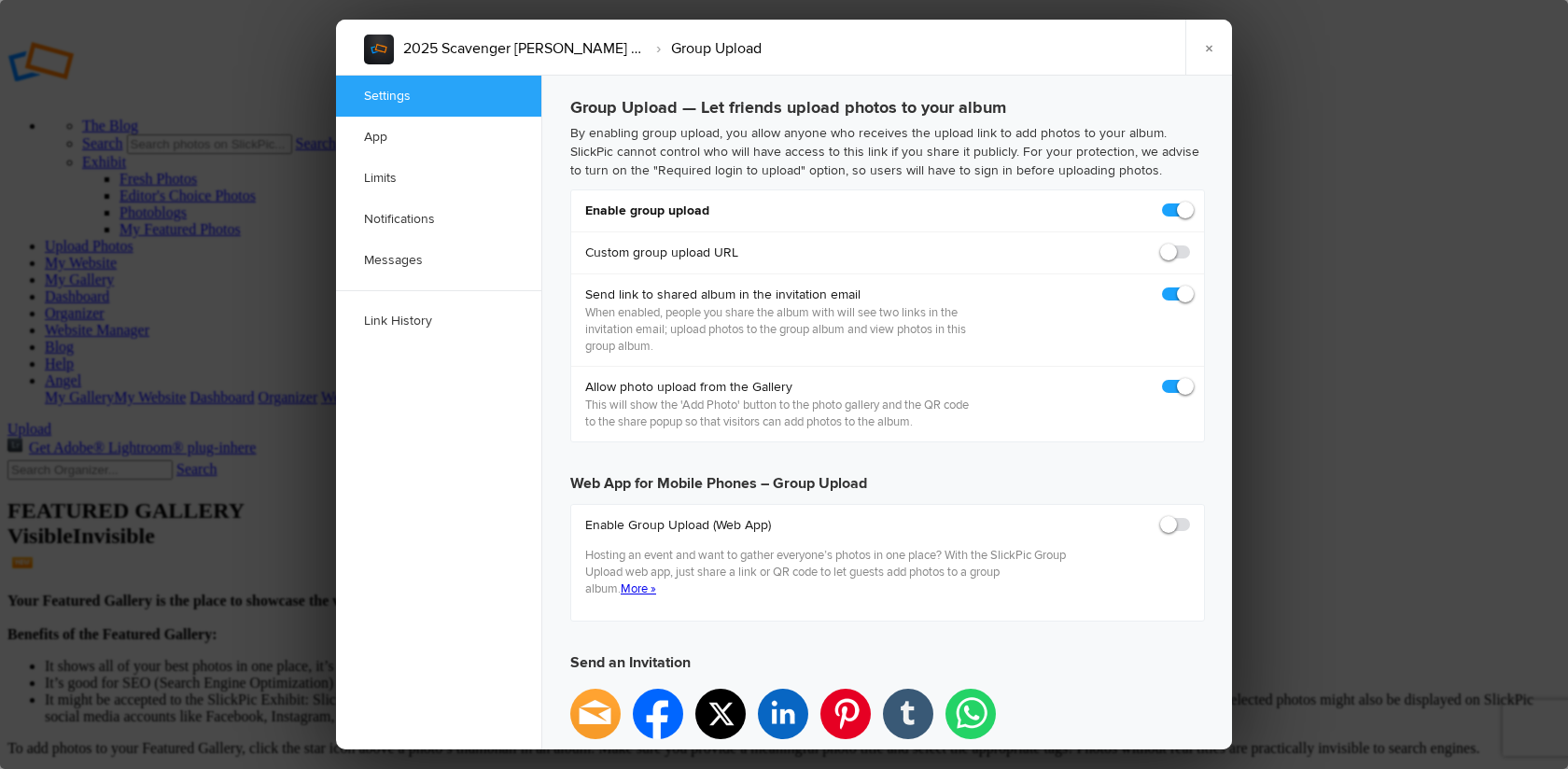
scroll to position [0, 0]
checkbox input "true"
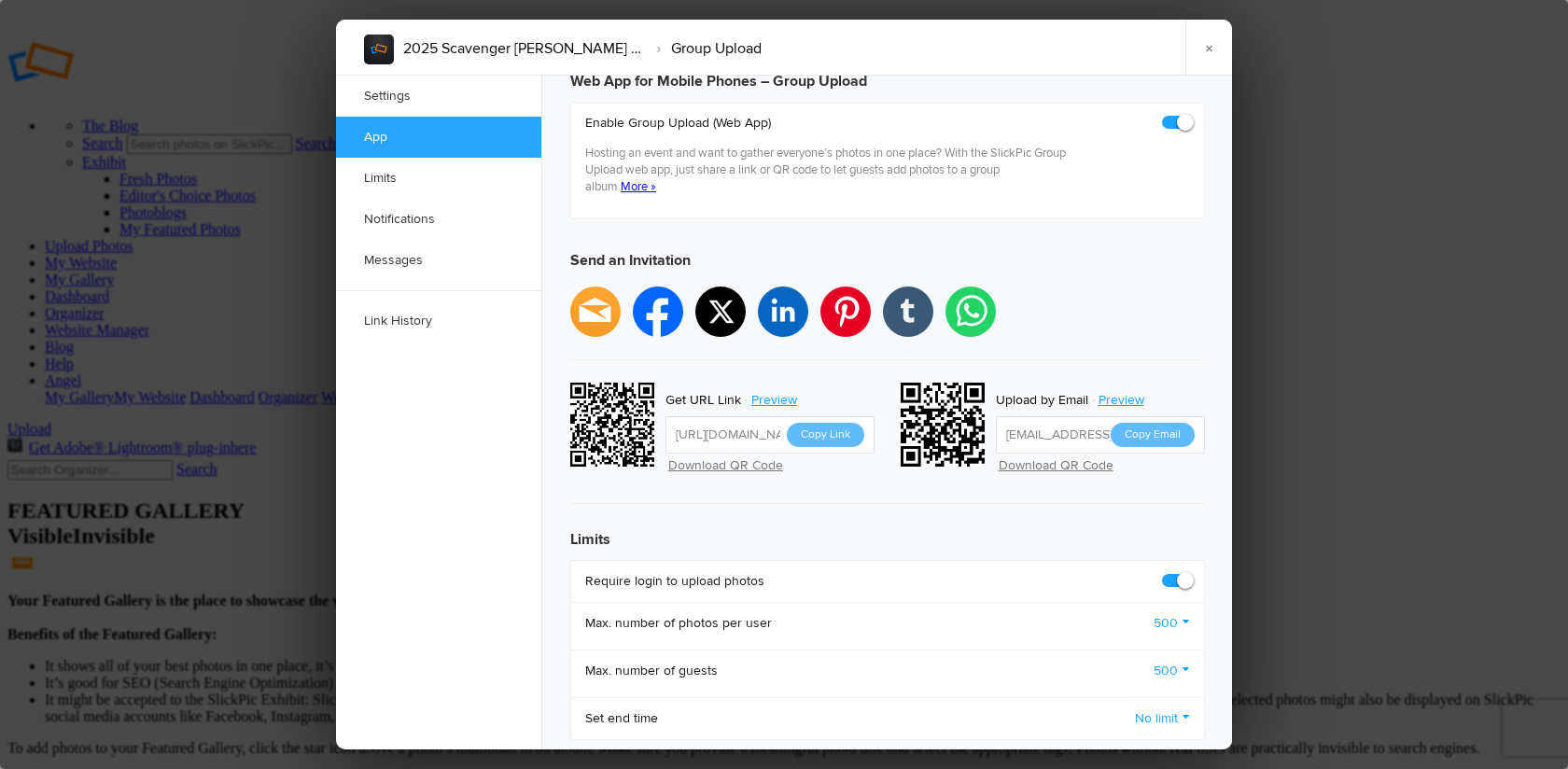
scroll to position [409, 0]
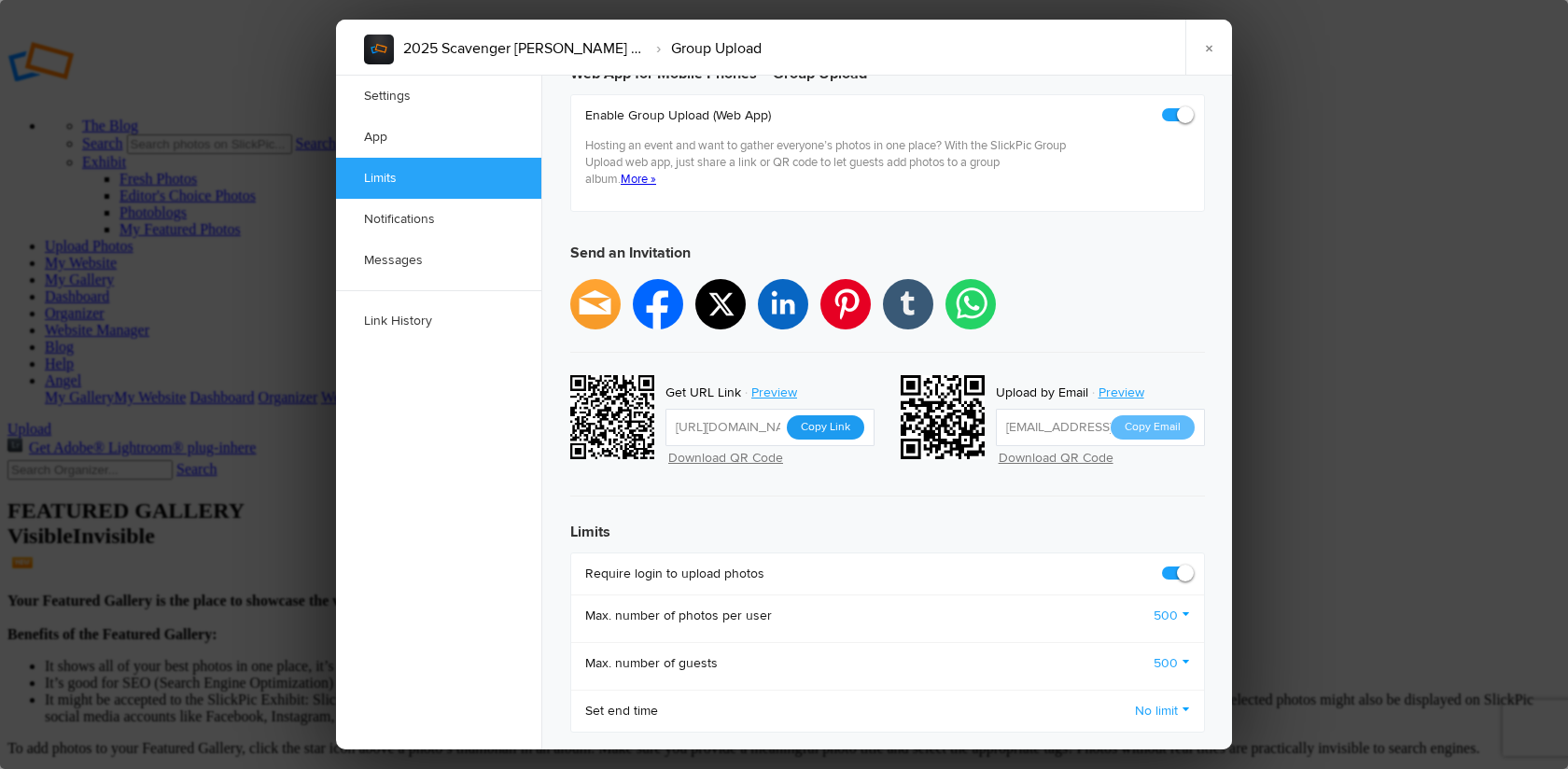
click at [824, 415] on button "Copy Link" at bounding box center [825, 427] width 78 height 24
click at [1207, 50] on link "×" at bounding box center [1208, 47] width 47 height 56
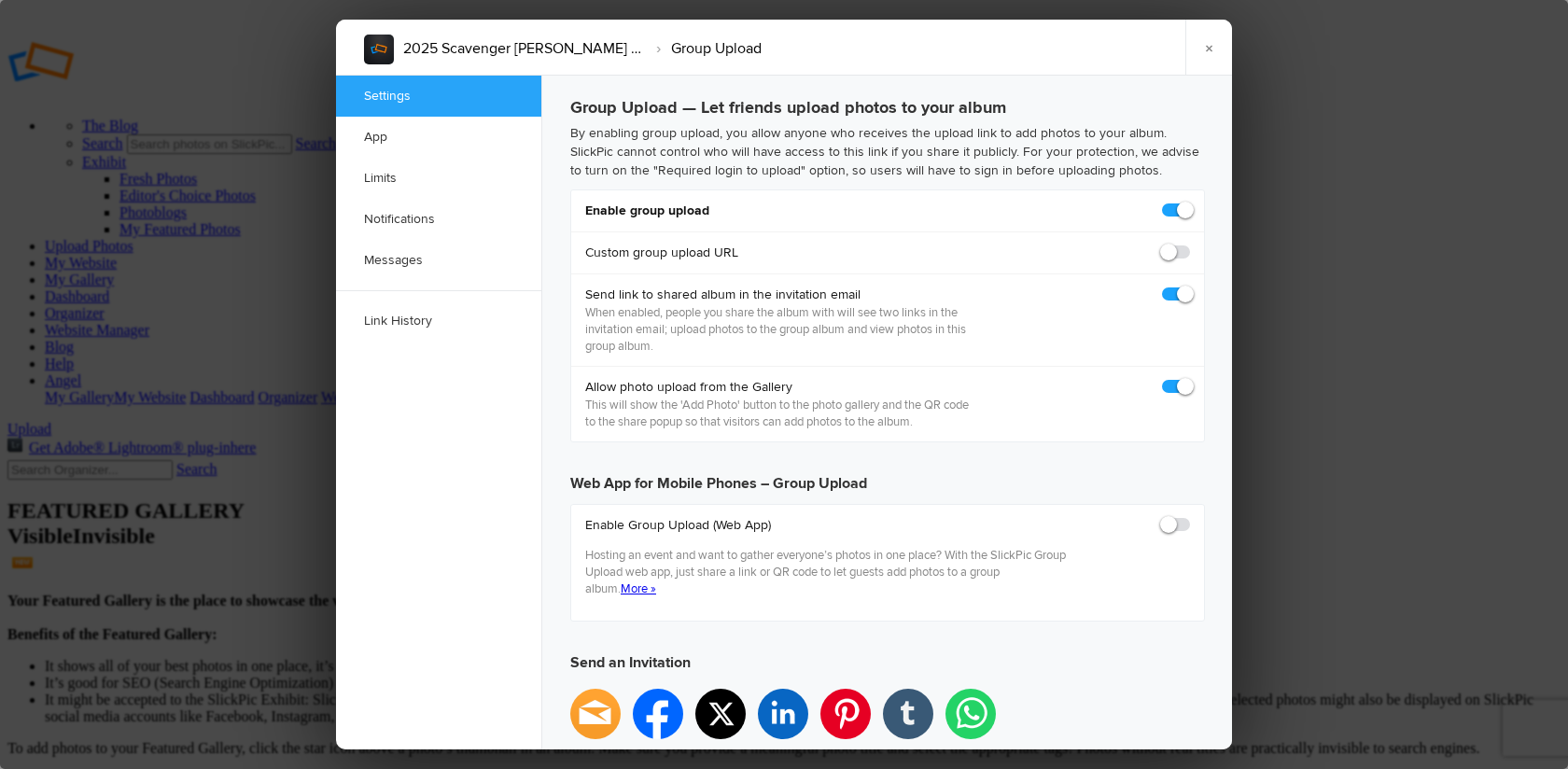
scroll to position [0, 0]
checkbox input "true"
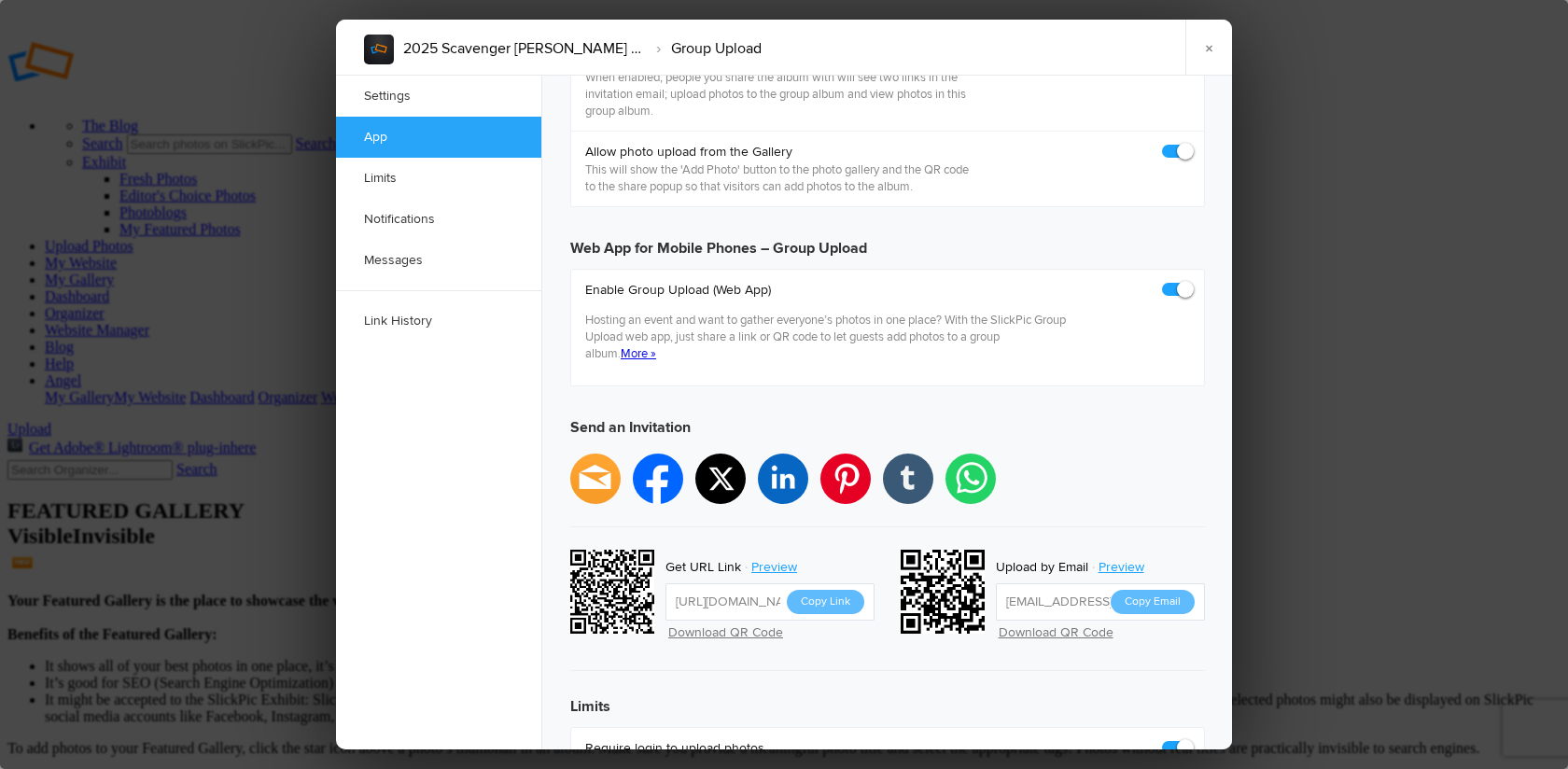
scroll to position [379, 0]
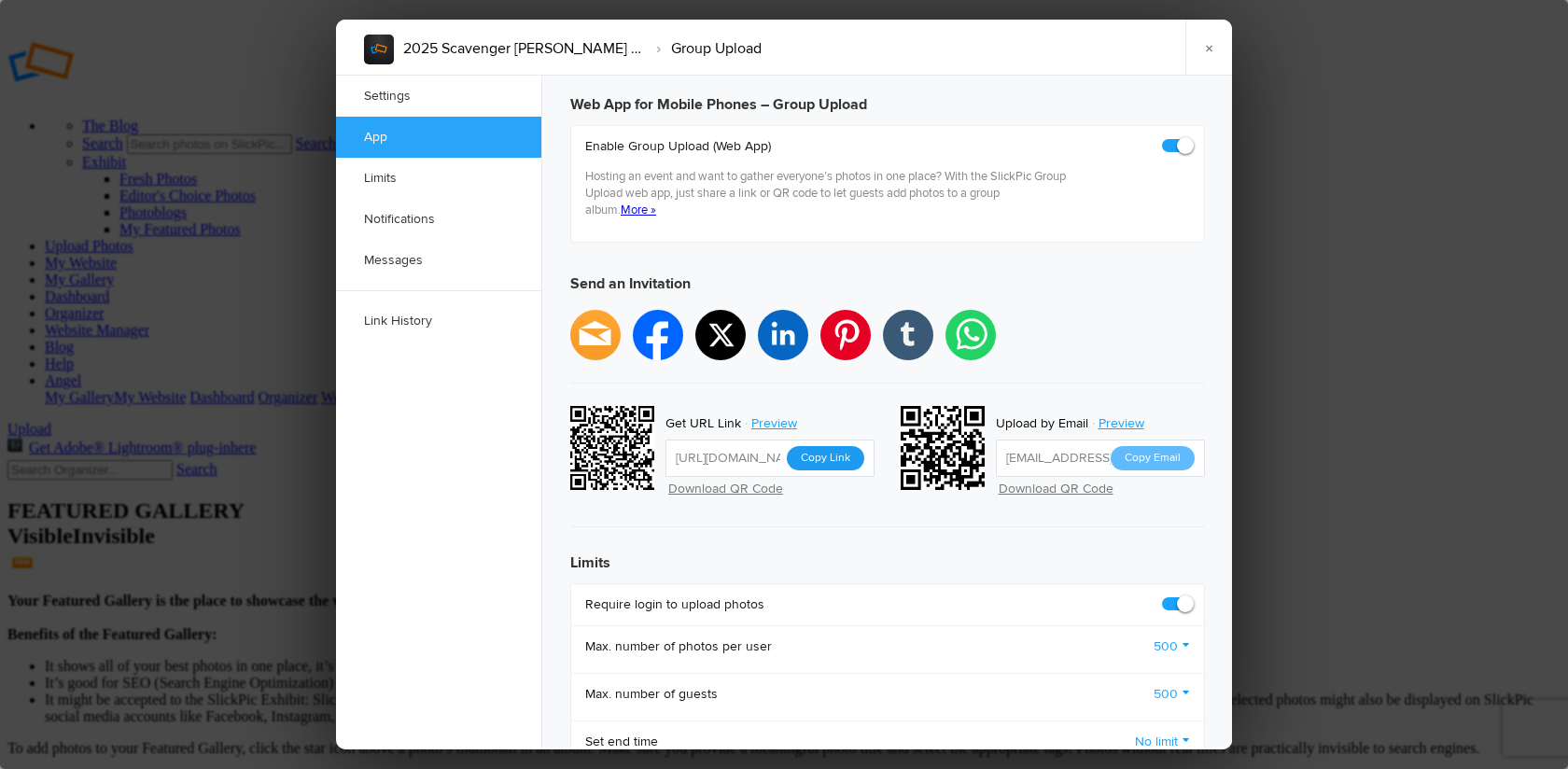
click at [845, 446] on button "Copy Link" at bounding box center [825, 457] width 78 height 24
click at [1209, 43] on link "×" at bounding box center [1208, 47] width 47 height 56
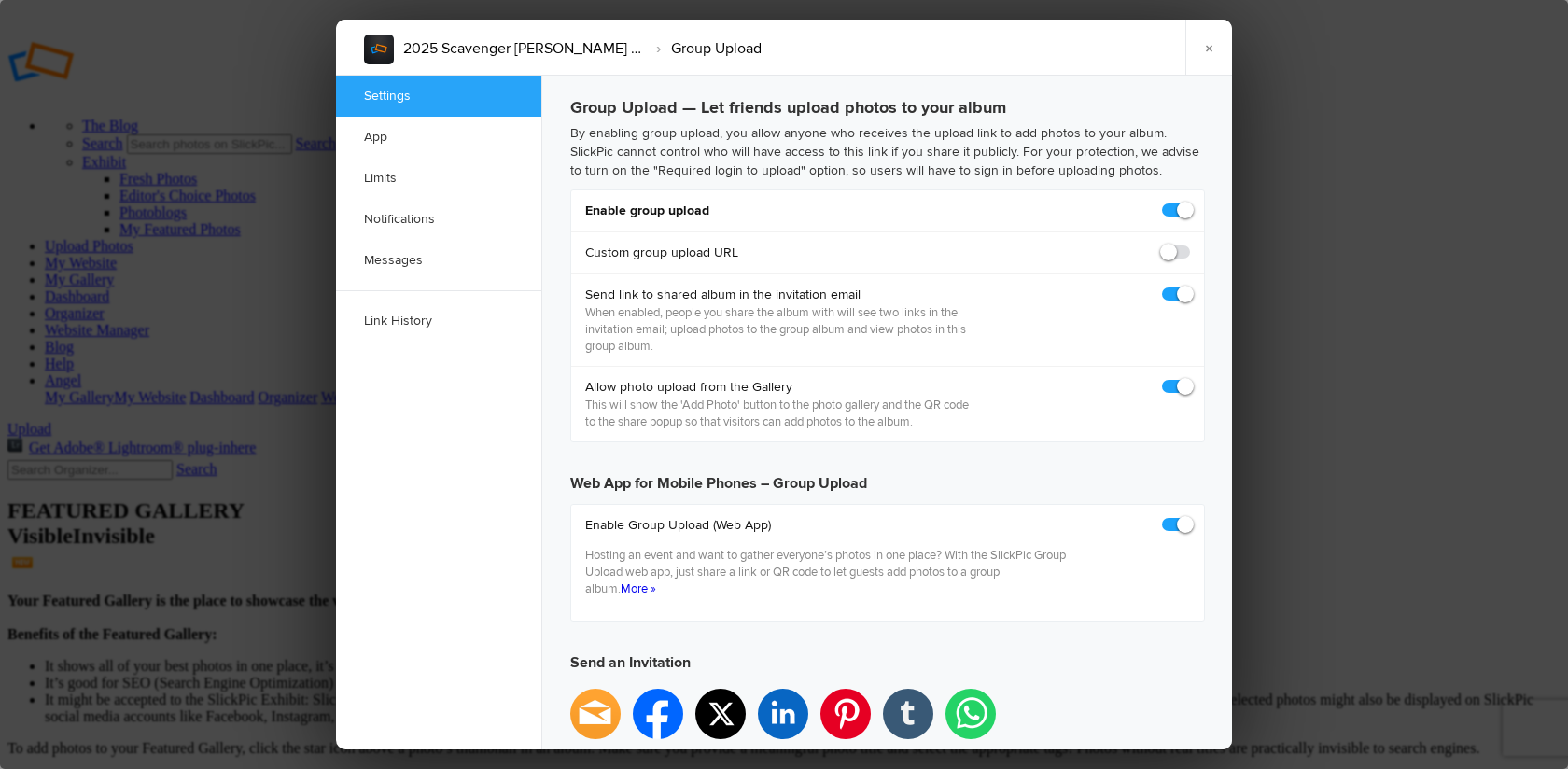
checkbox input "true"
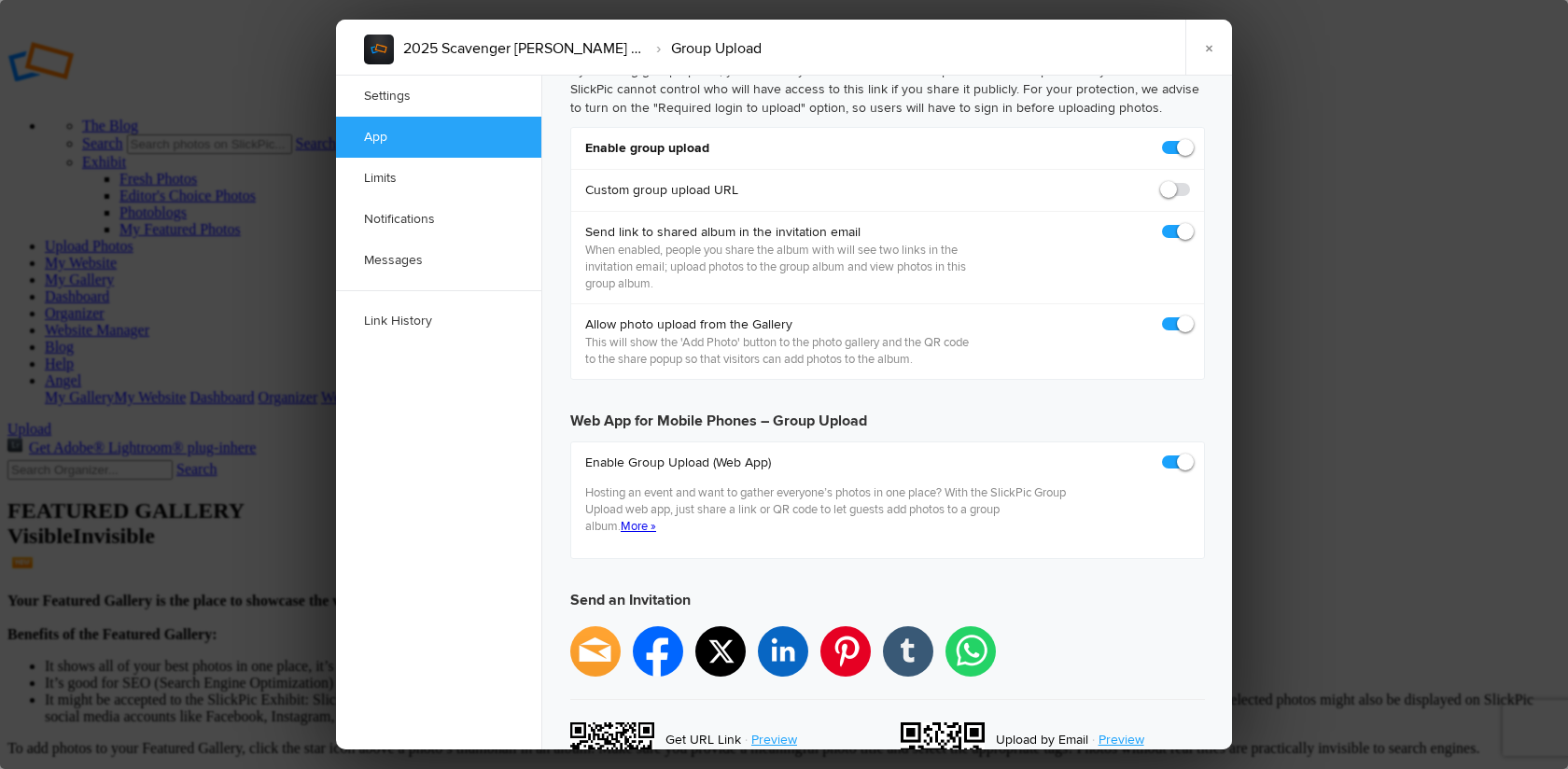
scroll to position [296, 0]
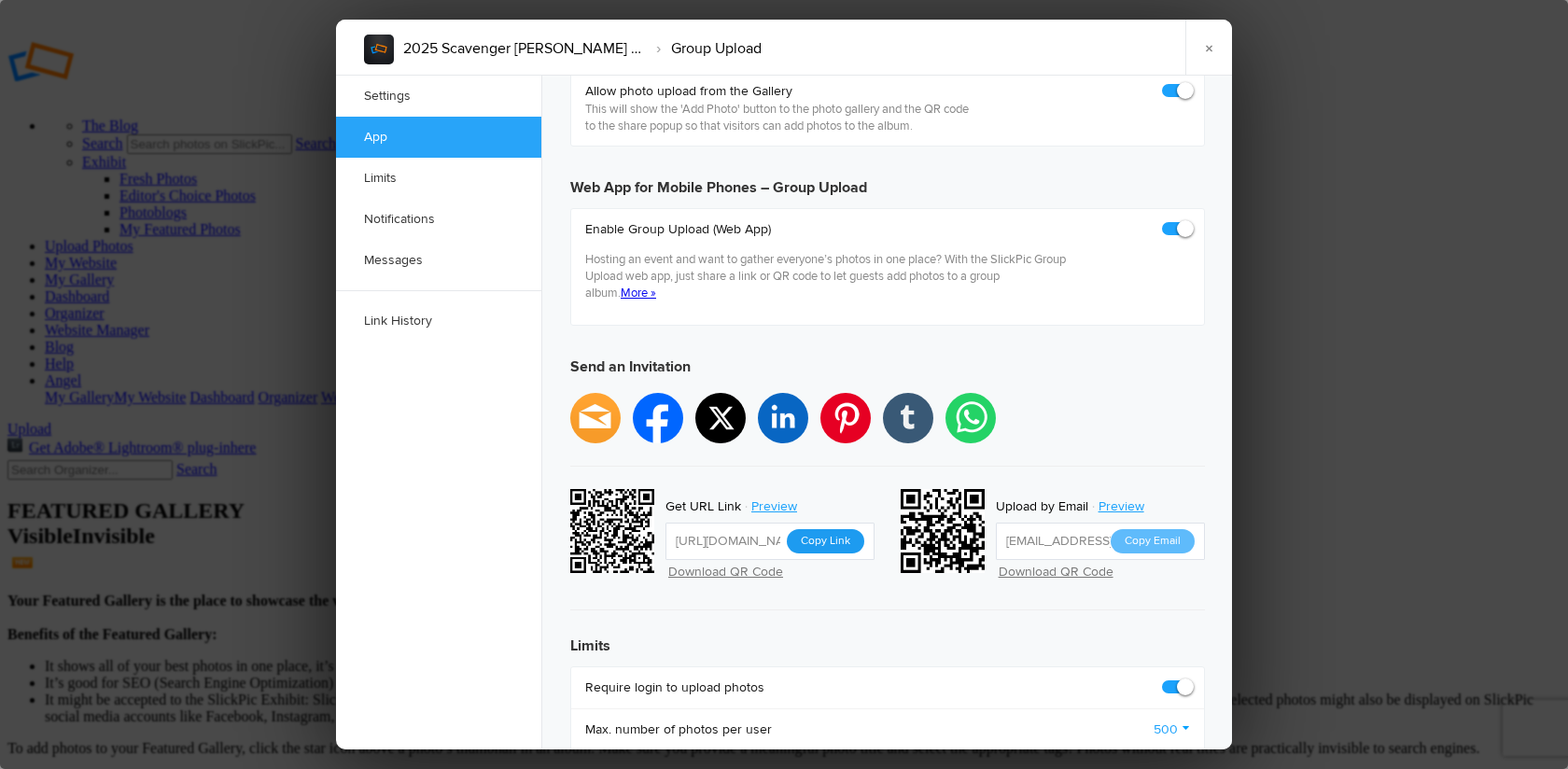
click at [832, 529] on button "Copy Link" at bounding box center [825, 541] width 78 height 24
click at [1213, 44] on link "×" at bounding box center [1208, 47] width 47 height 56
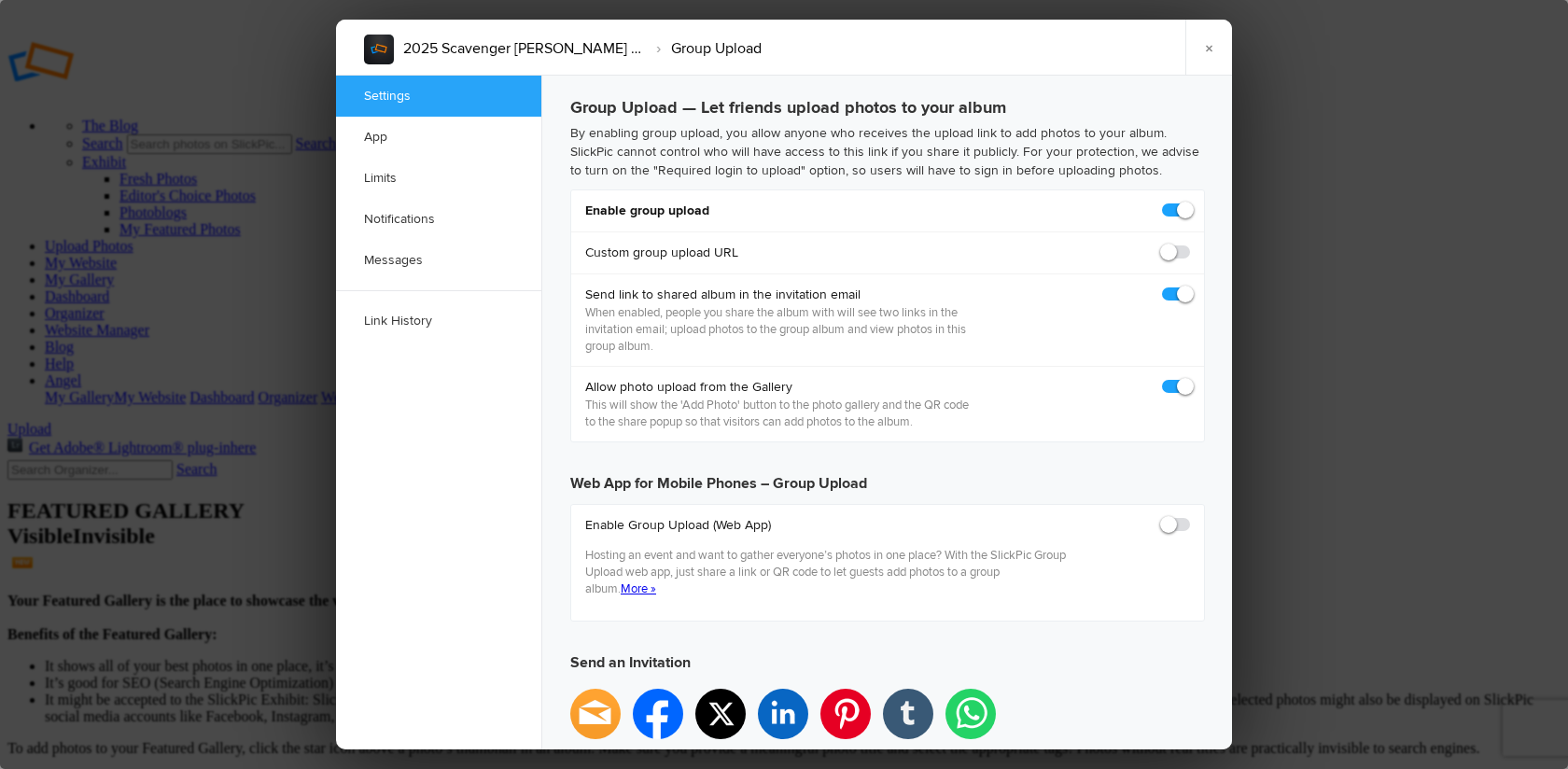
scroll to position [0, 0]
checkbox input "true"
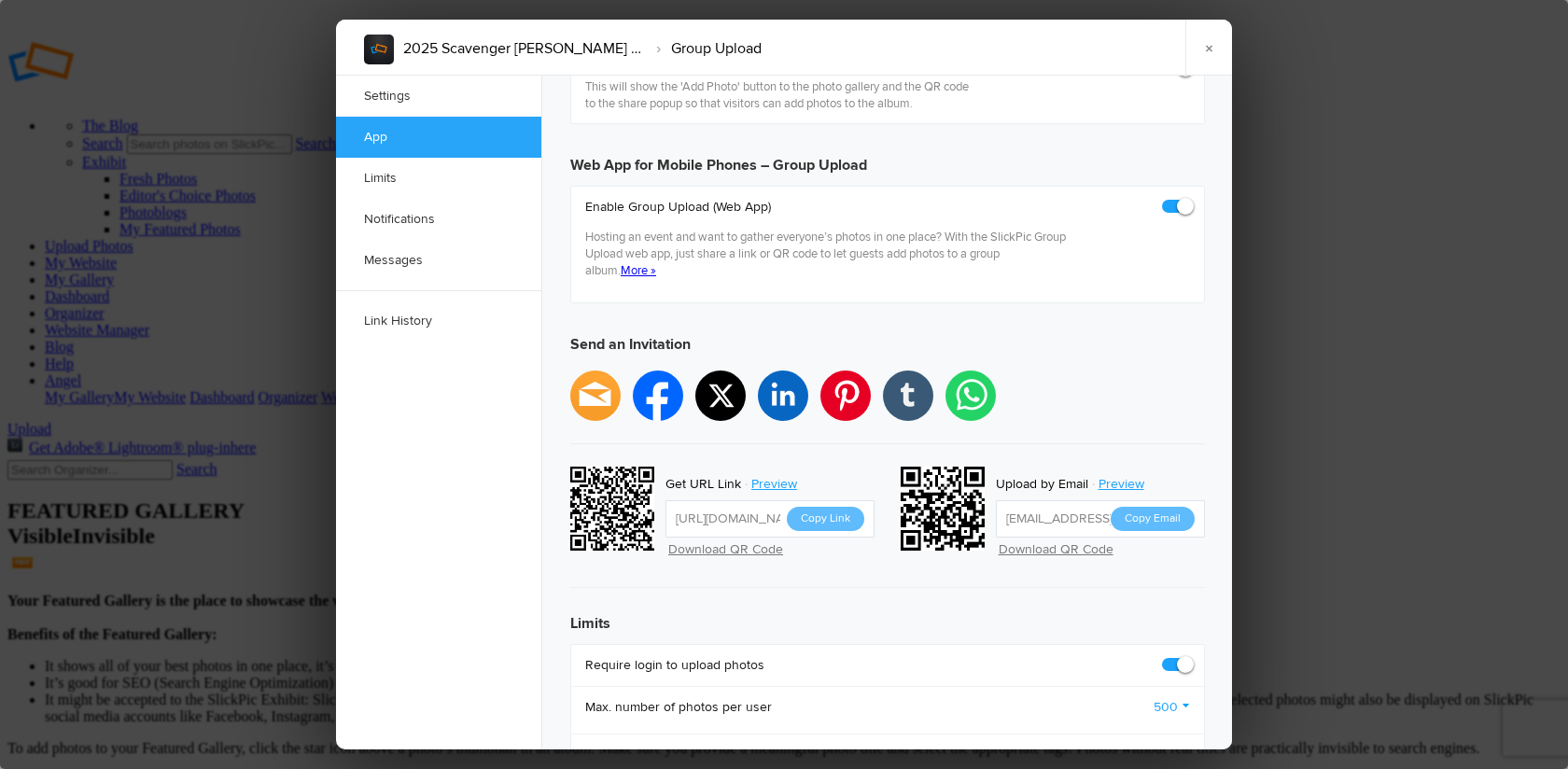
scroll to position [321, 0]
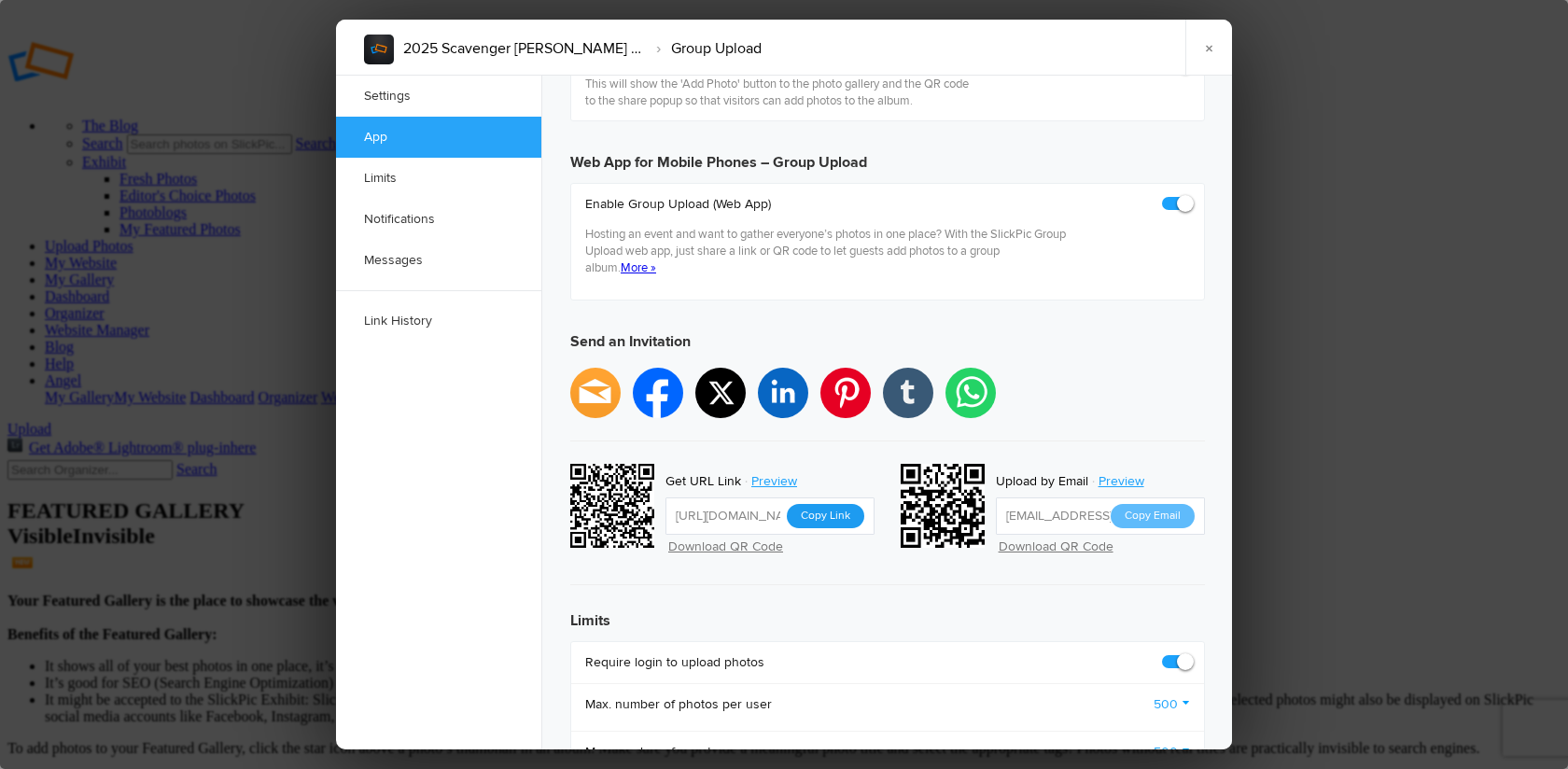
click at [823, 504] on button "Copy Link" at bounding box center [825, 516] width 78 height 24
click at [1208, 49] on link "×" at bounding box center [1208, 47] width 47 height 56
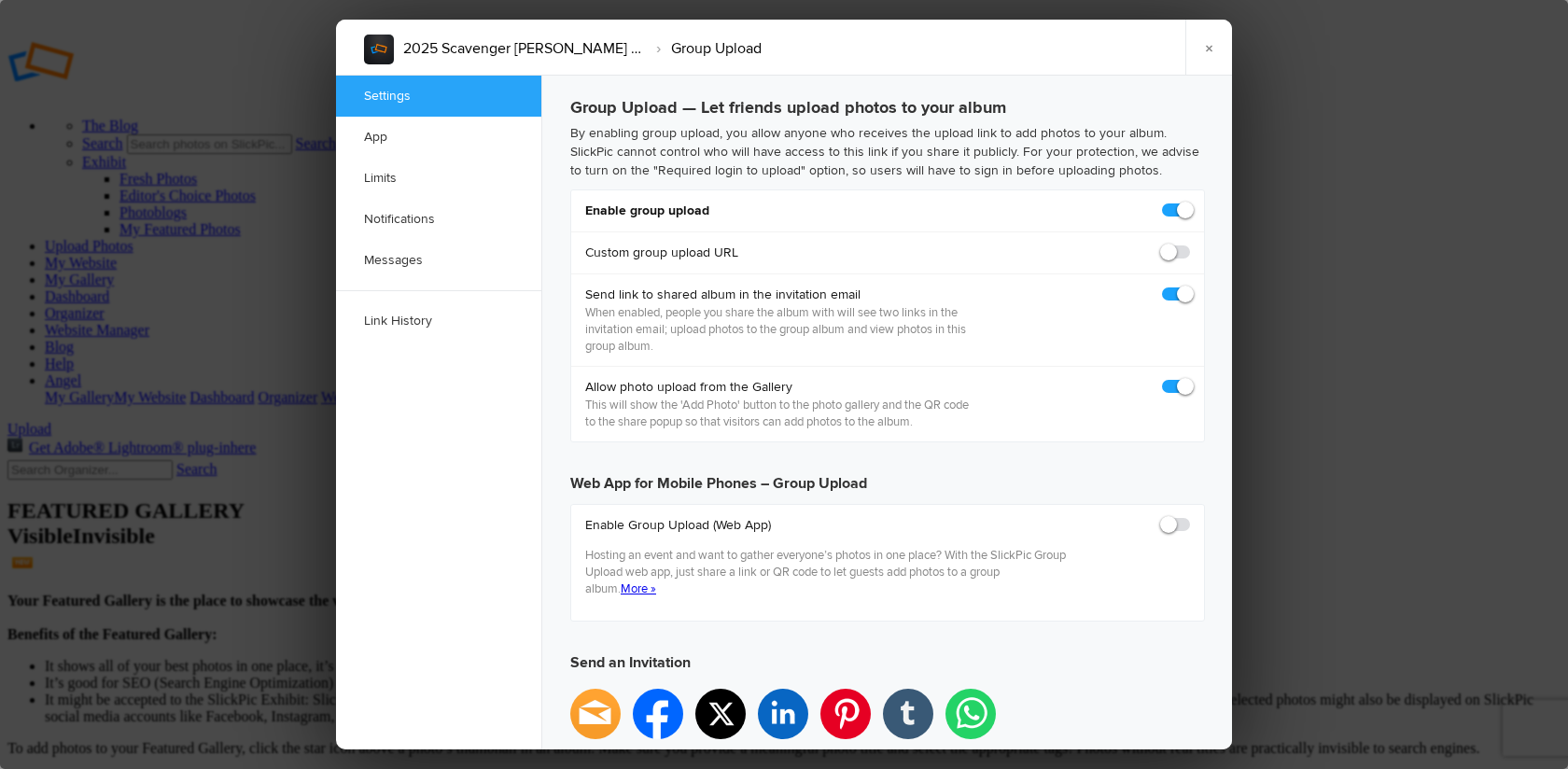
scroll to position [0, 0]
checkbox input "true"
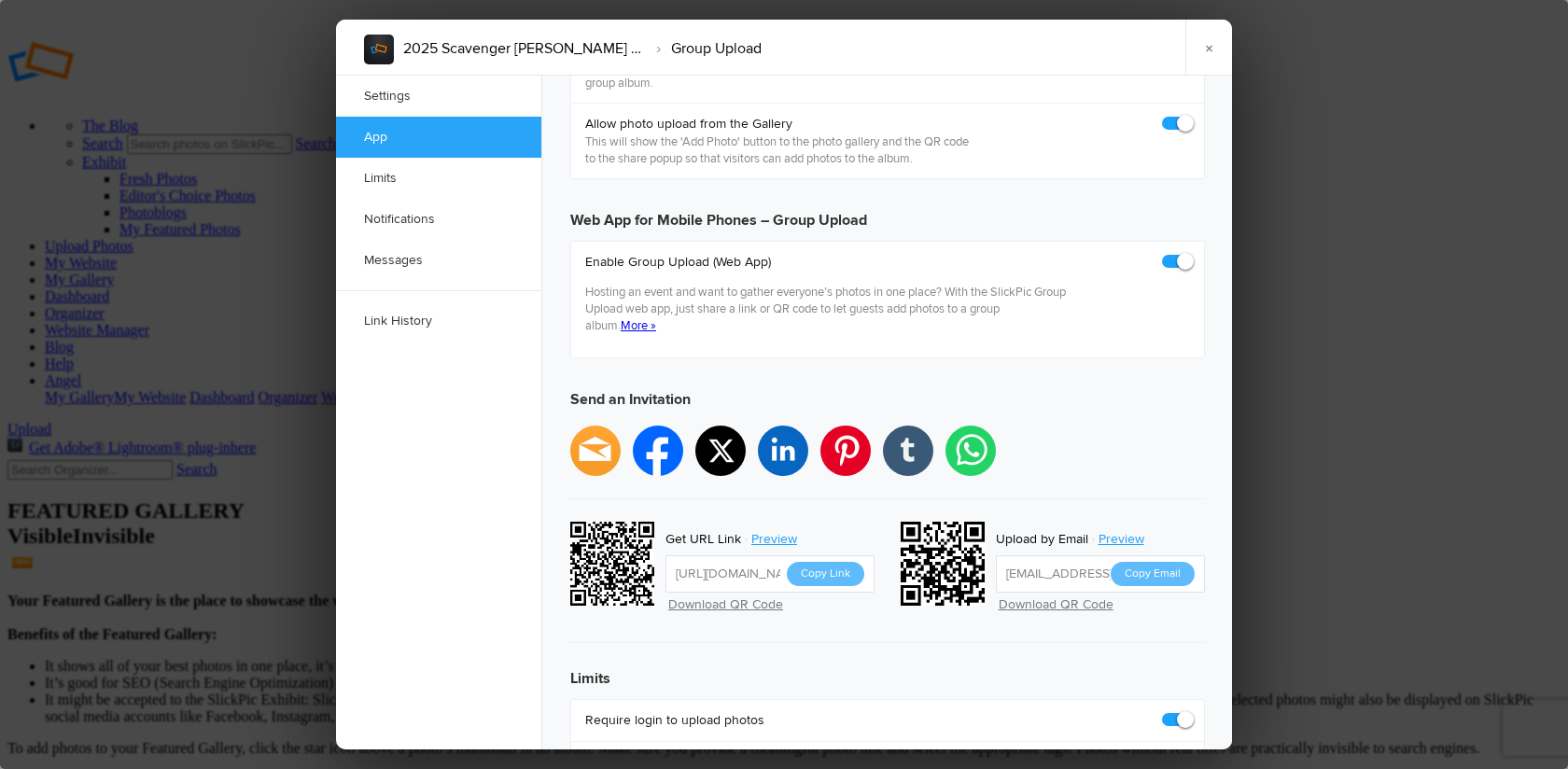
scroll to position [267, 0]
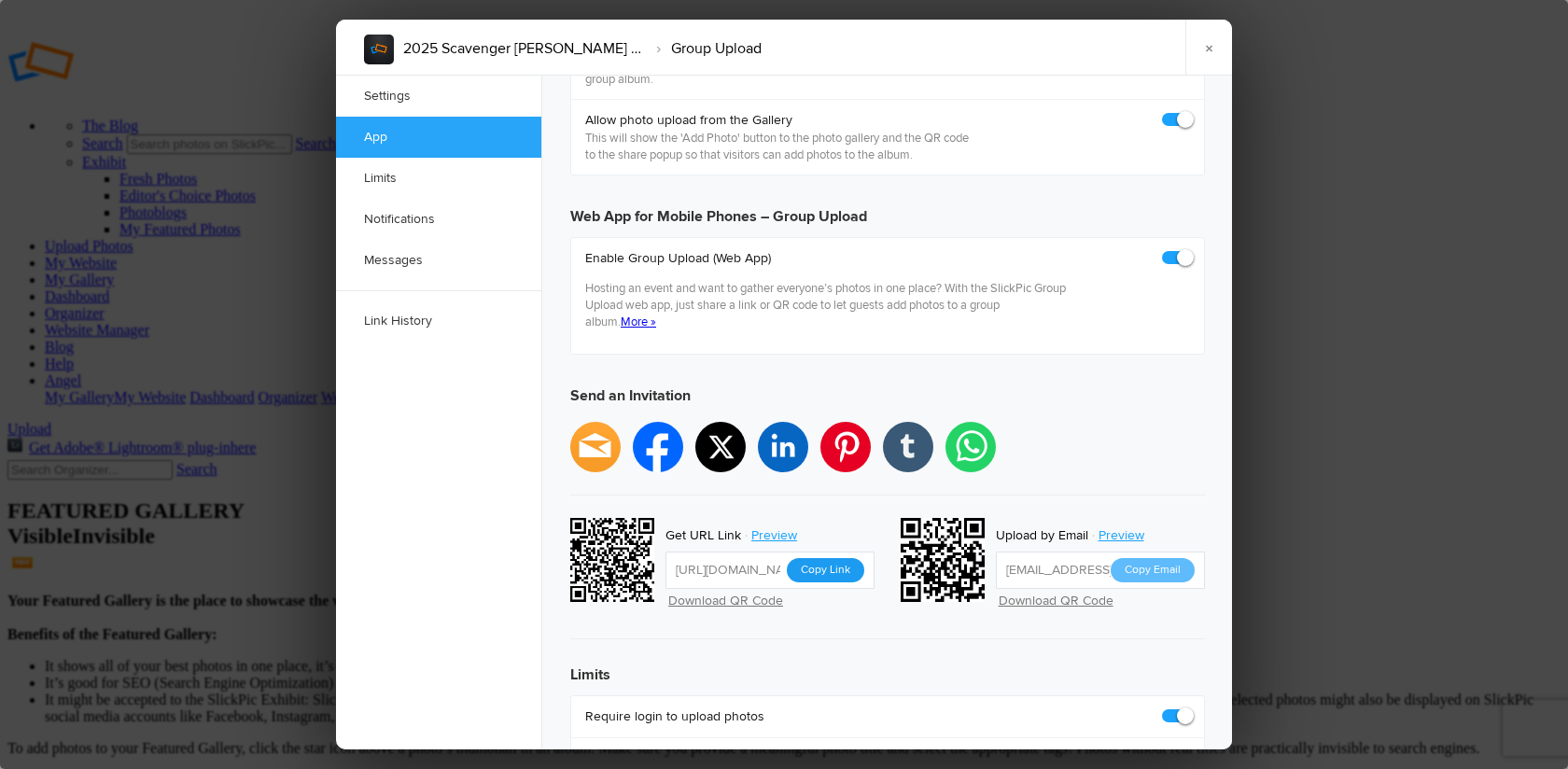
click at [848, 558] on button "Copy Link" at bounding box center [825, 570] width 78 height 24
click at [1210, 48] on link "×" at bounding box center [1208, 47] width 47 height 56
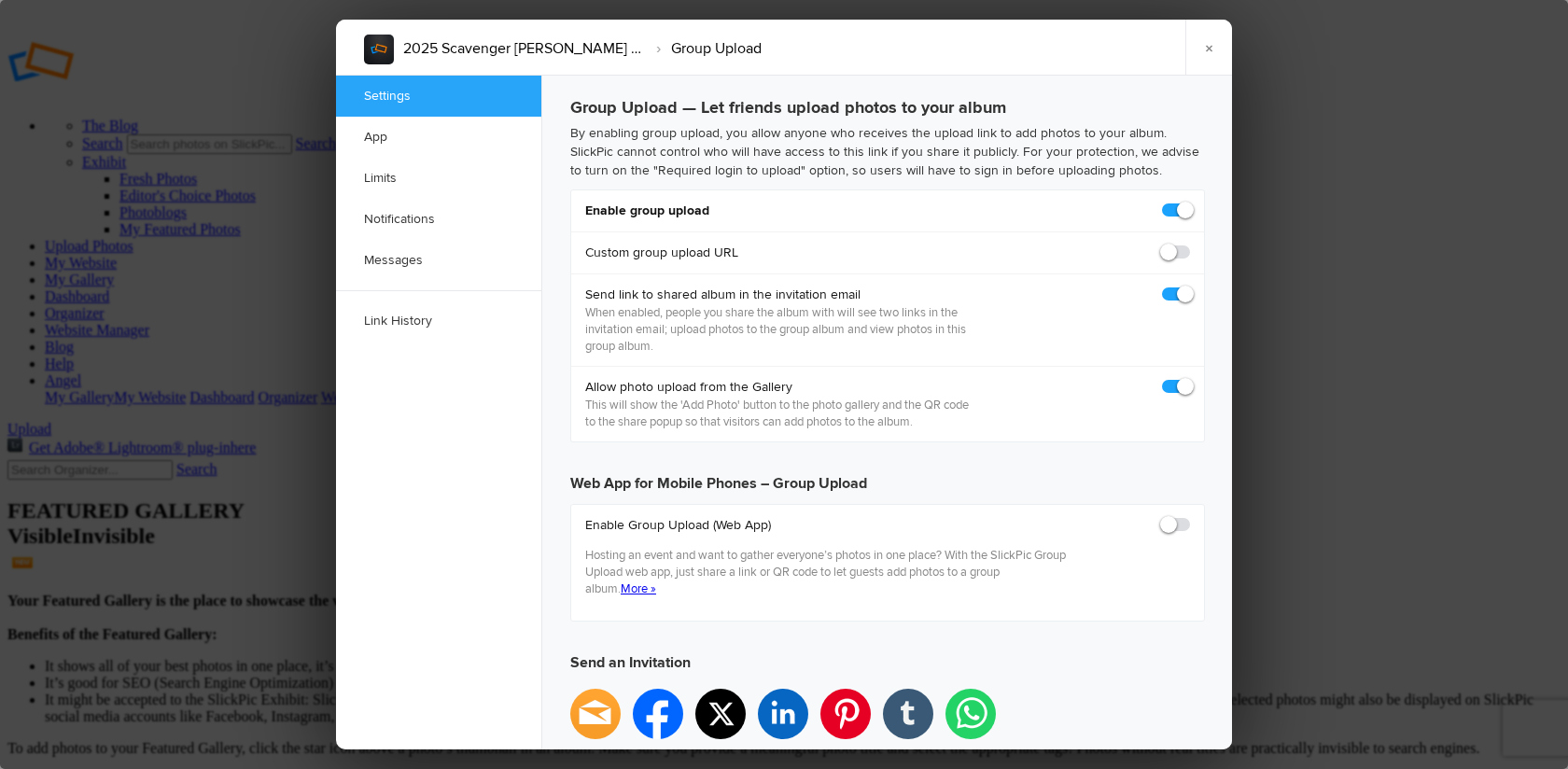
scroll to position [0, 0]
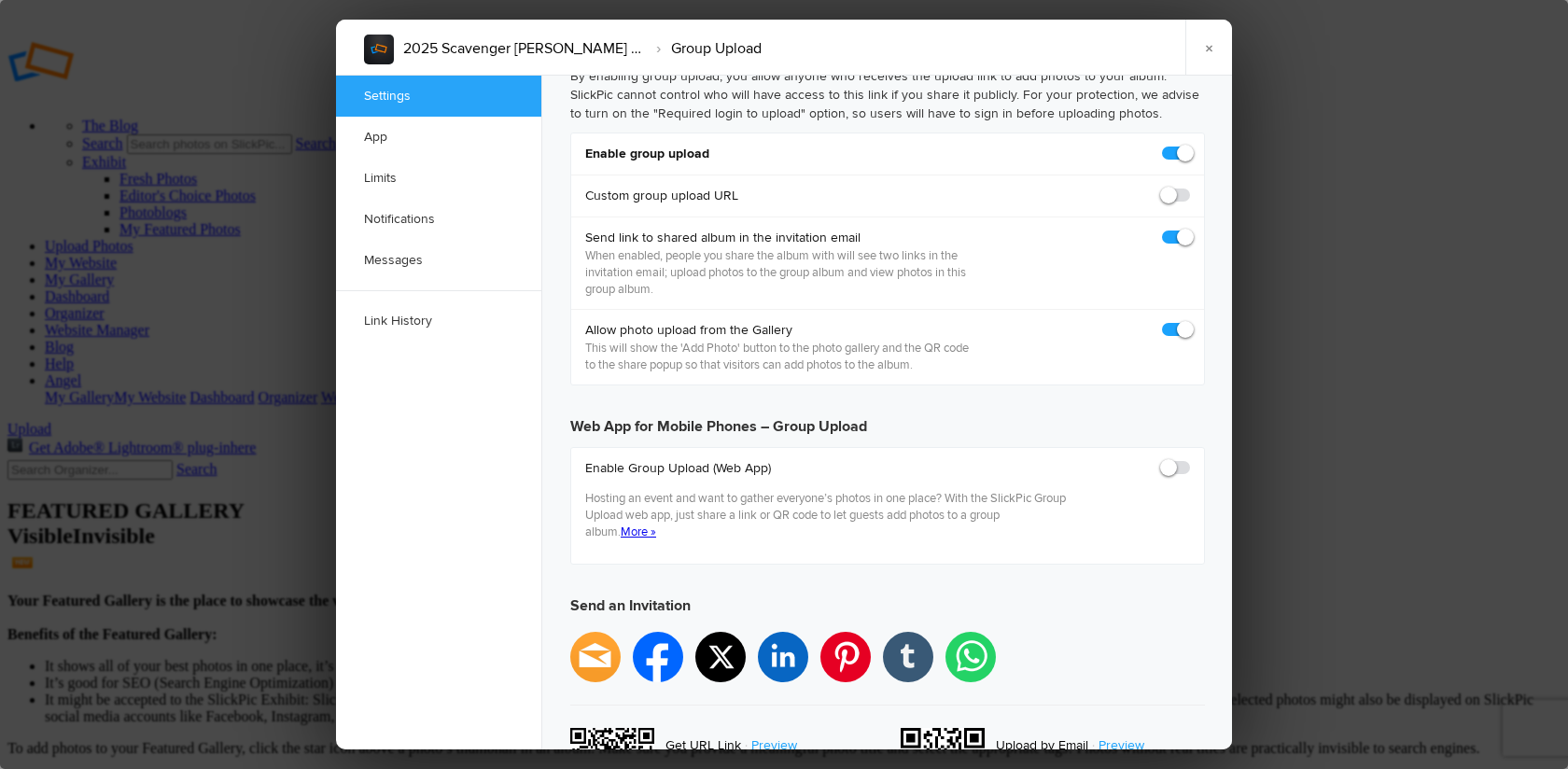
checkbox input "true"
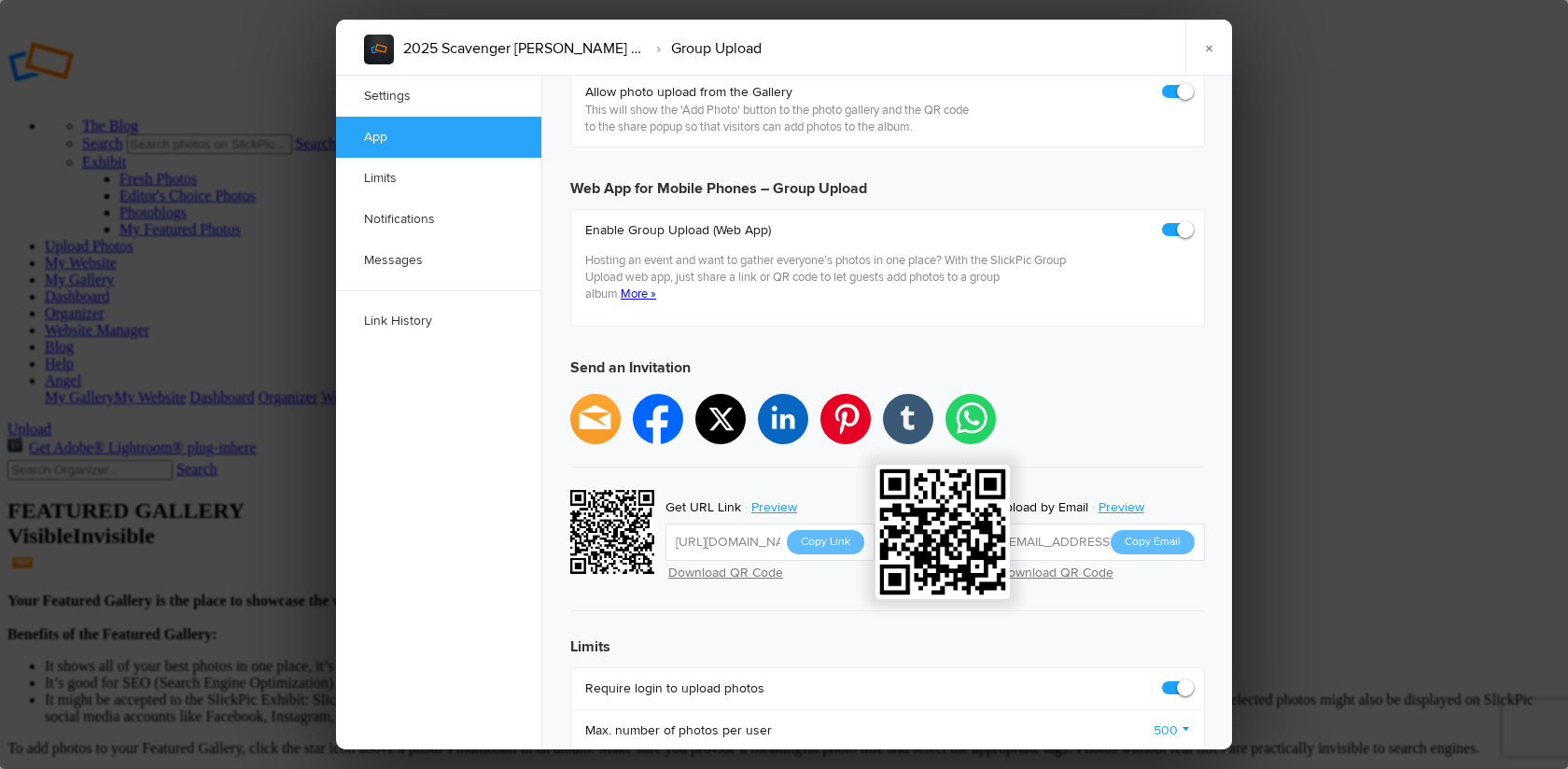
scroll to position [303, 0]
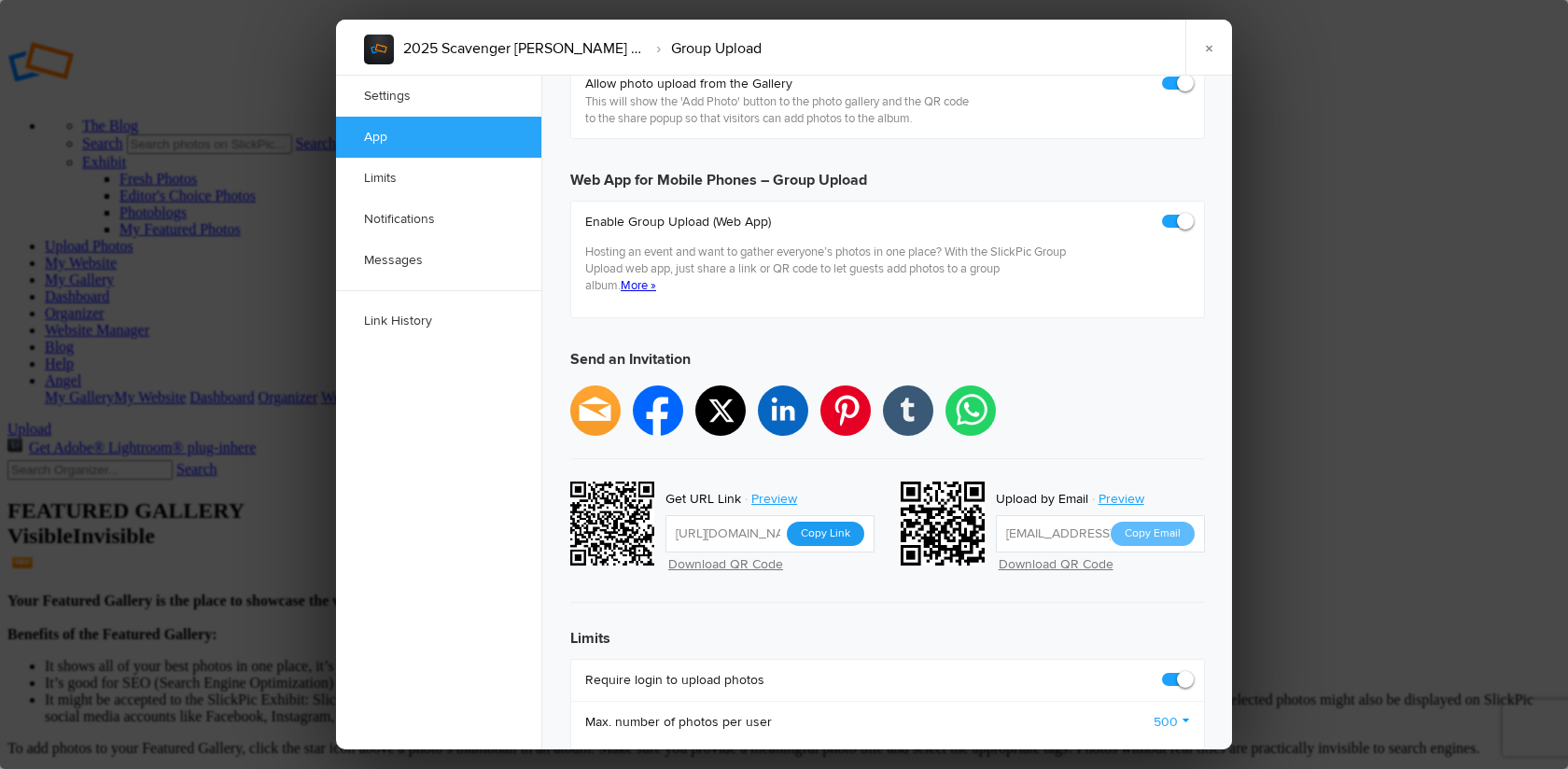
click at [829, 522] on button "Copy Link" at bounding box center [825, 533] width 78 height 24
click at [1205, 46] on link "×" at bounding box center [1208, 47] width 47 height 56
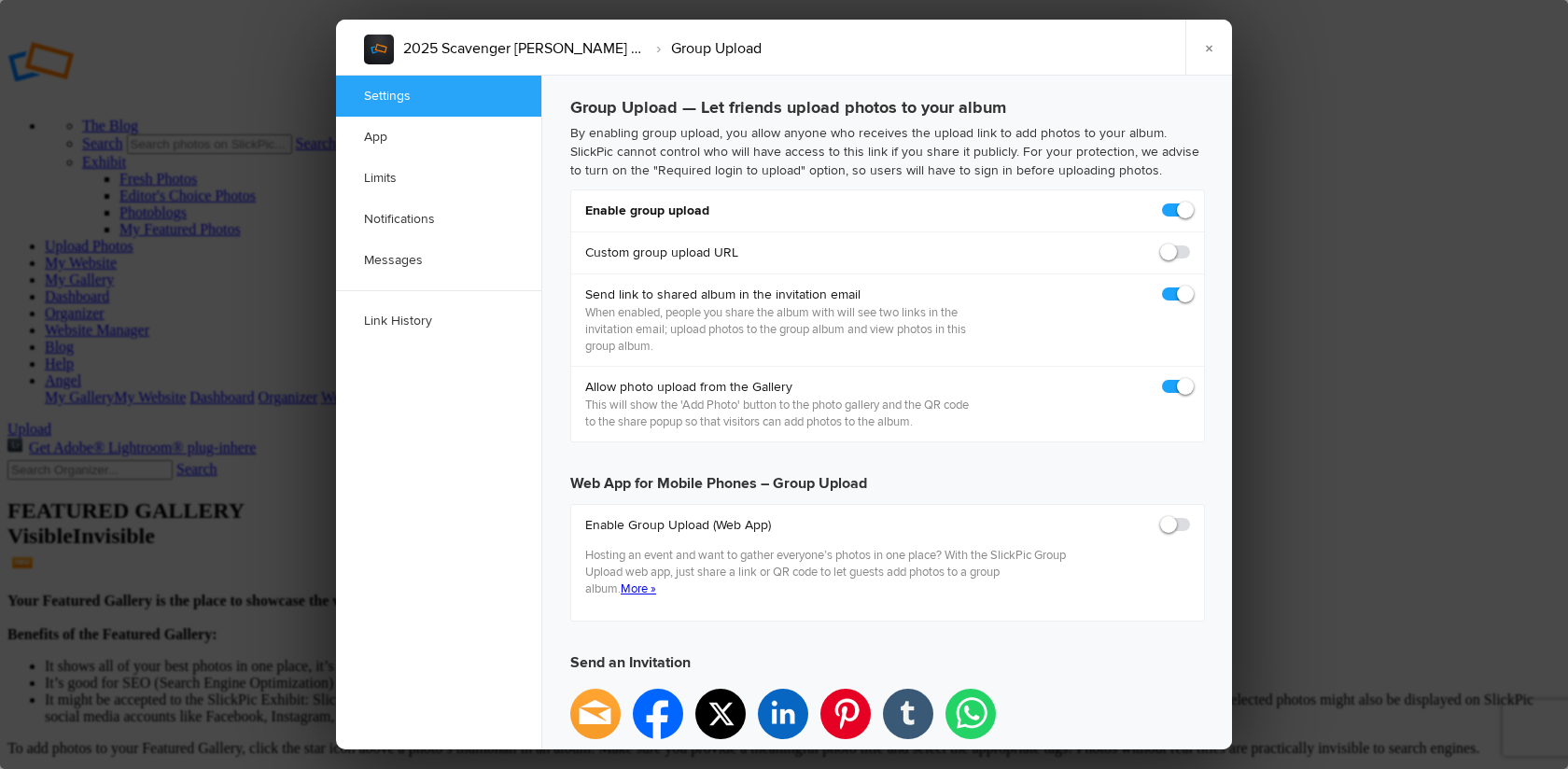
scroll to position [0, 0]
checkbox input "true"
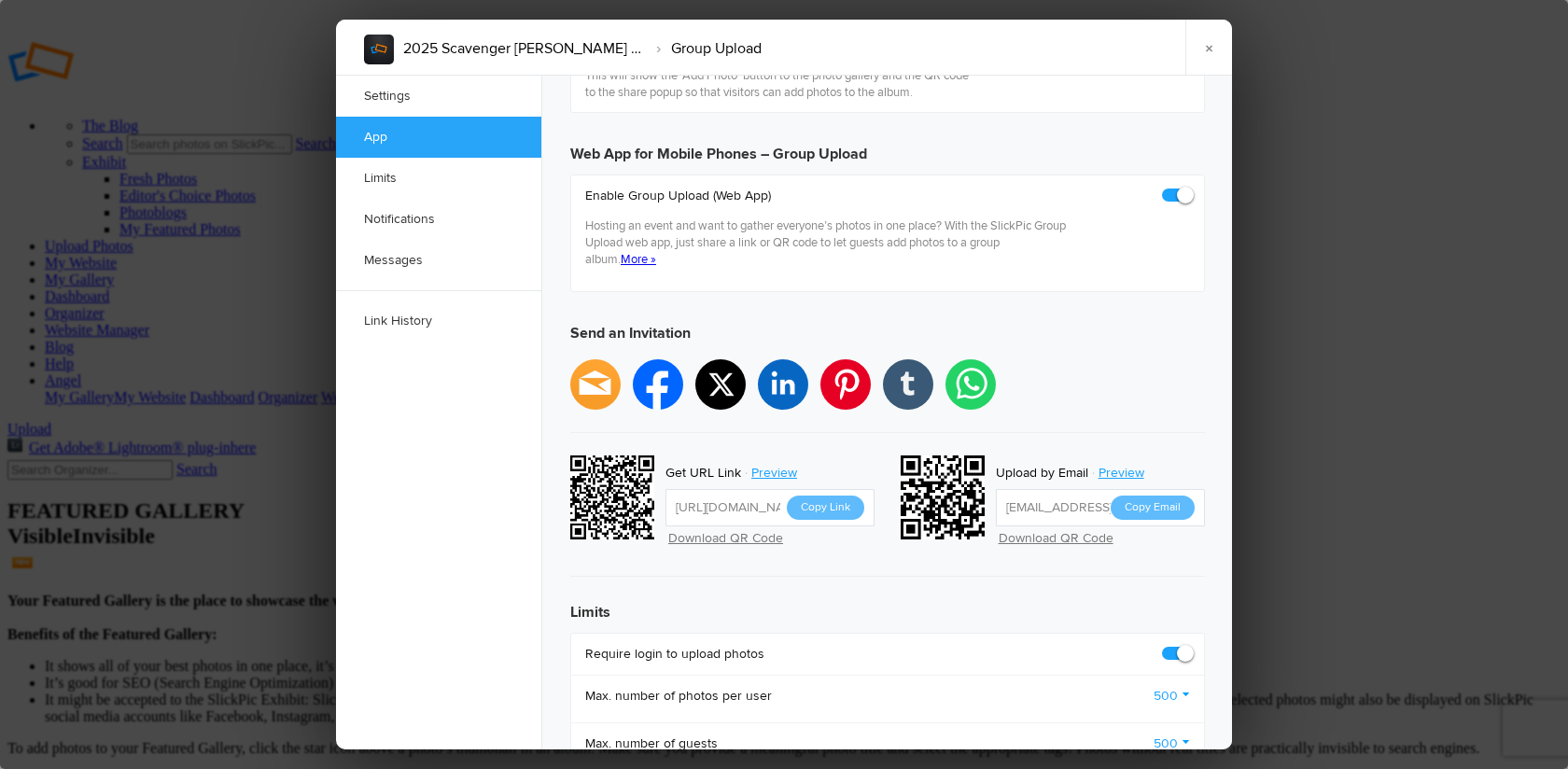
scroll to position [331, 0]
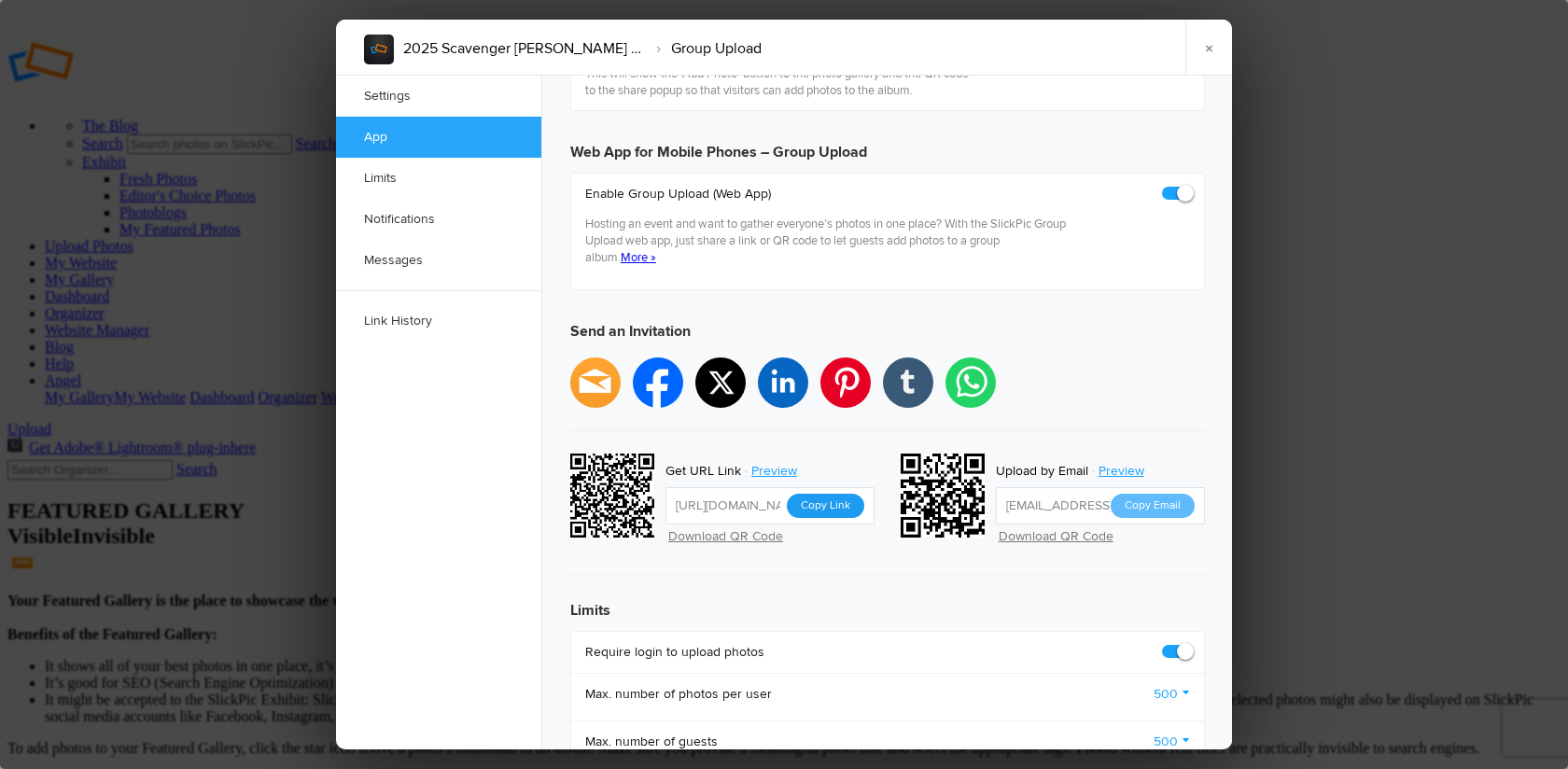
click at [840, 494] on button "Copy Link" at bounding box center [825, 505] width 78 height 24
click at [1213, 46] on link "×" at bounding box center [1208, 47] width 47 height 56
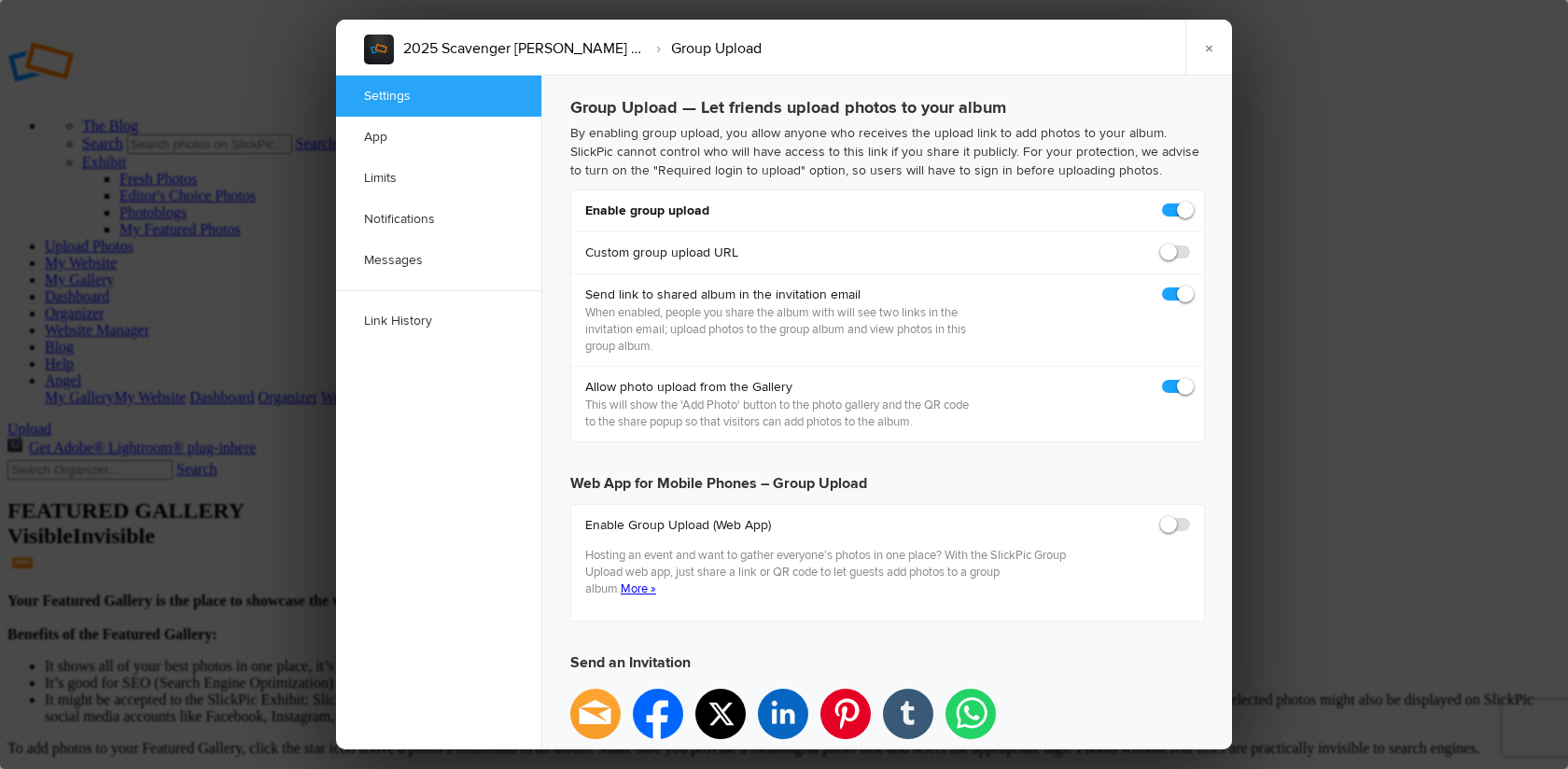
scroll to position [0, 0]
checkbox input "true"
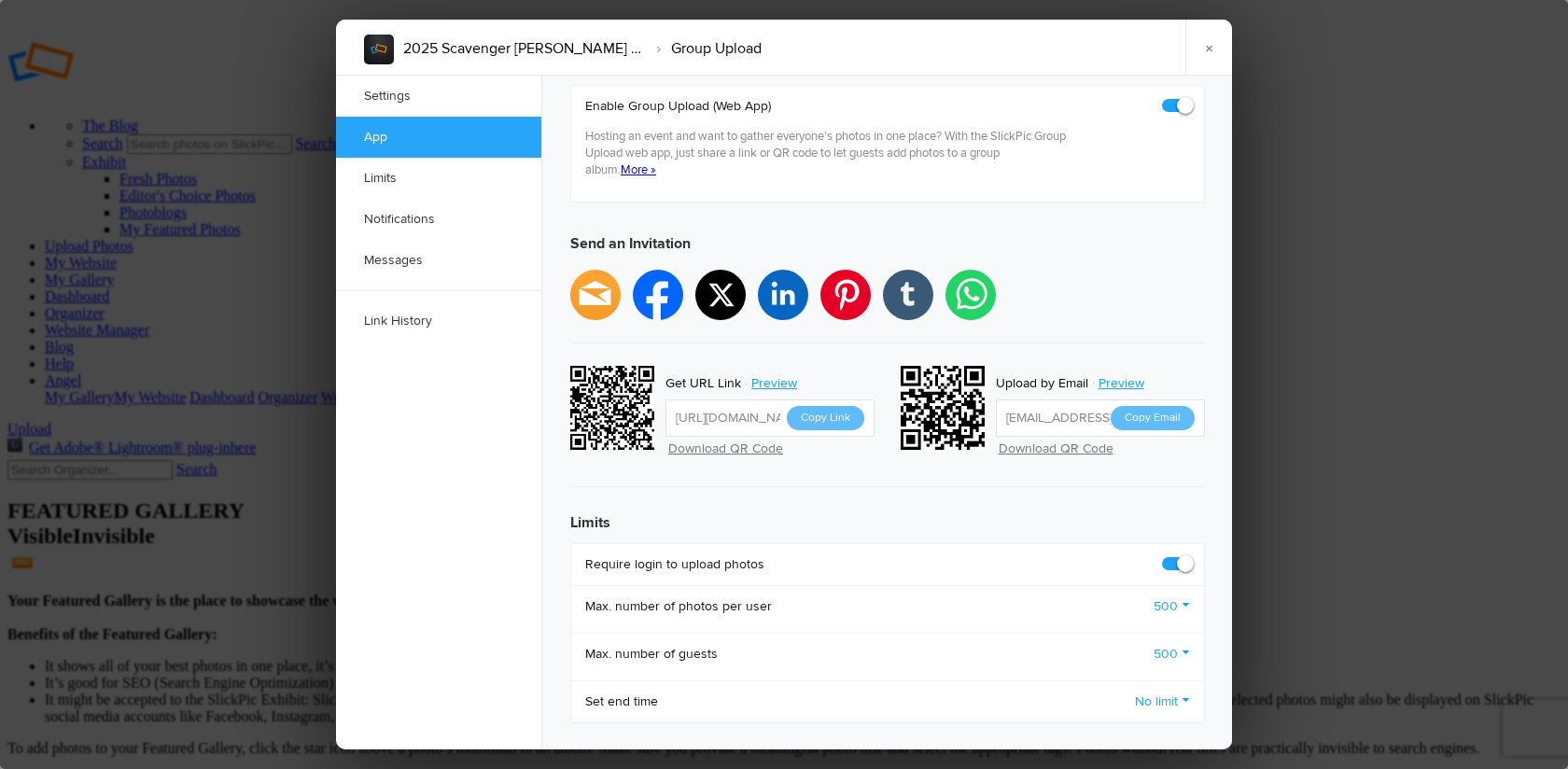
scroll to position [454, 0]
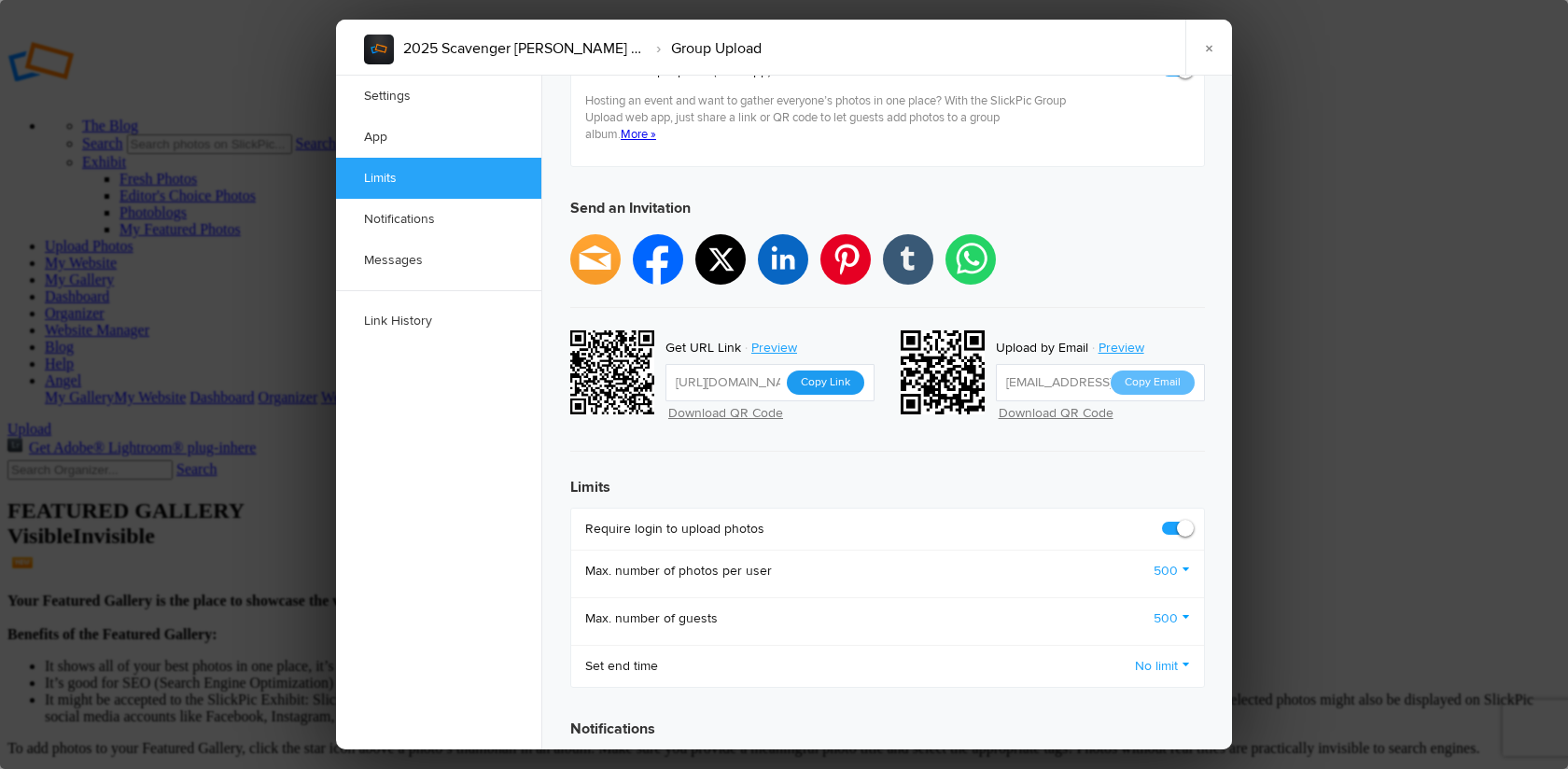
click at [818, 370] on button "Copy Link" at bounding box center [825, 382] width 78 height 24
click at [1208, 50] on link "×" at bounding box center [1208, 47] width 47 height 56
